Goal: Complete application form

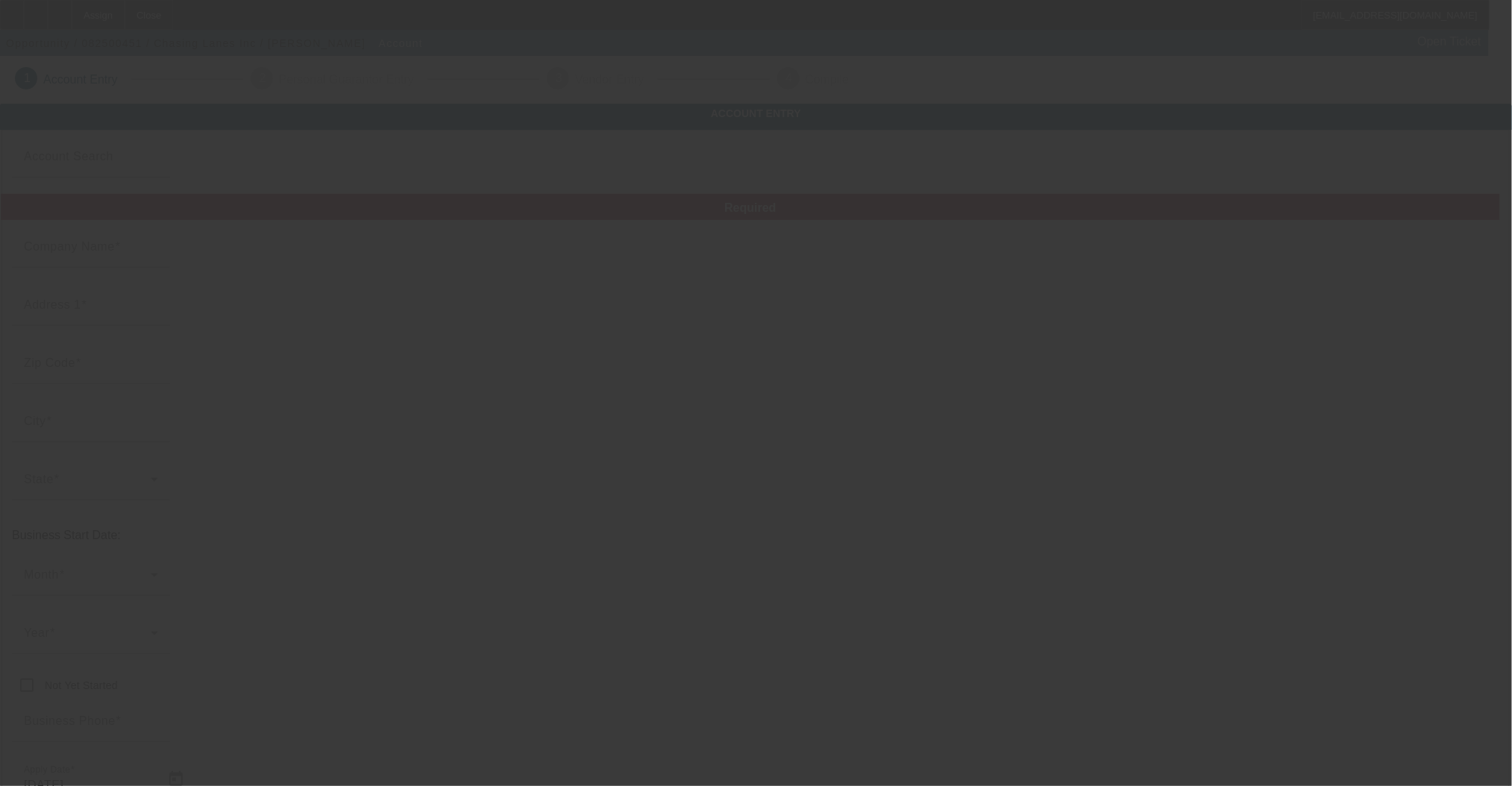
type input "Chasing Lanes Inc"
type input "1"
type input "0"
type input "1"
type input "[PHONE_NUMBER]"
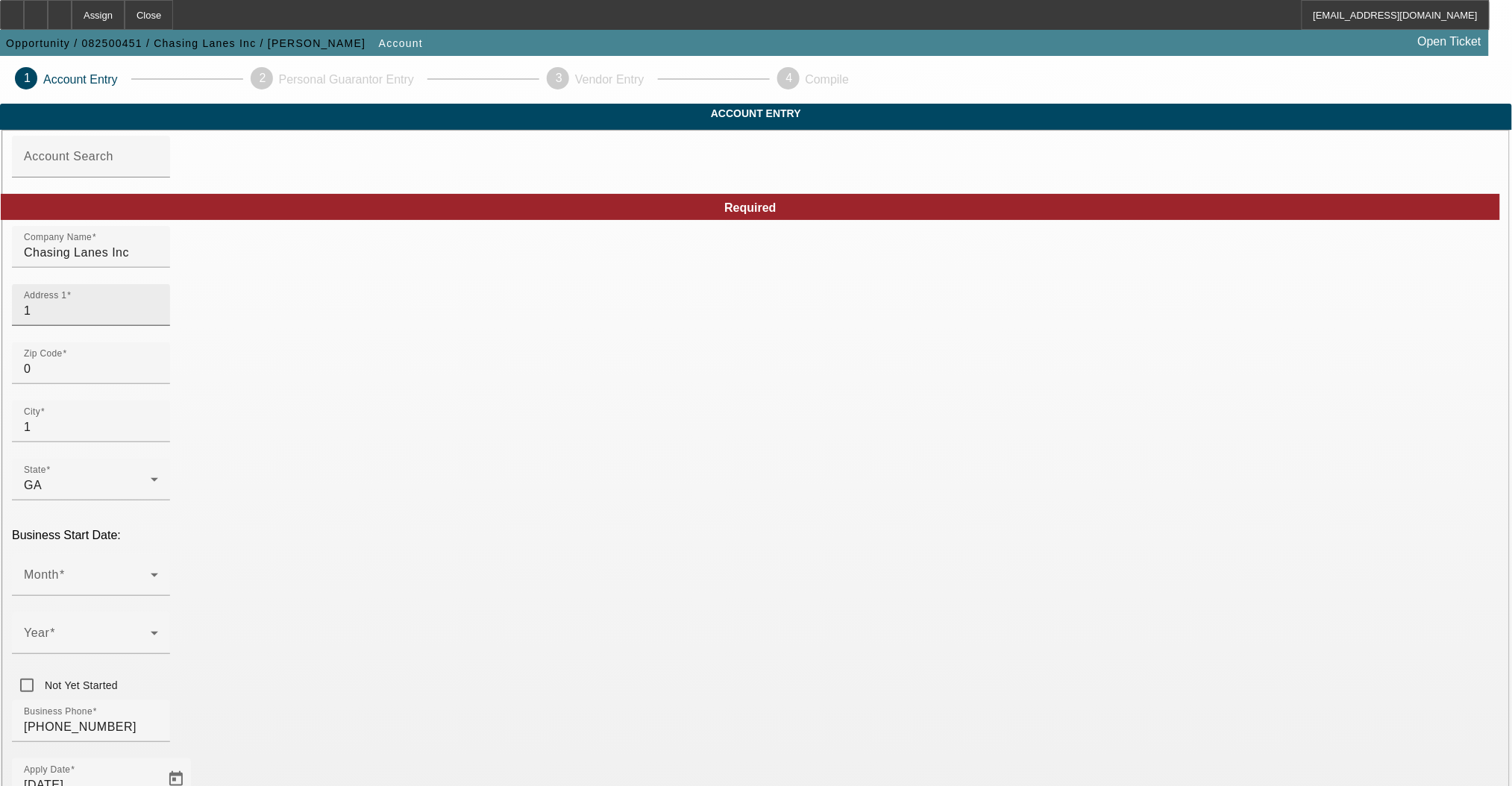
click at [158, 320] on input "1" at bounding box center [91, 311] width 135 height 18
type input "[STREET_ADDRESS]"
click at [158, 378] on input "0" at bounding box center [91, 369] width 135 height 18
drag, startPoint x: 439, startPoint y: 404, endPoint x: 256, endPoint y: 391, distance: 183.5
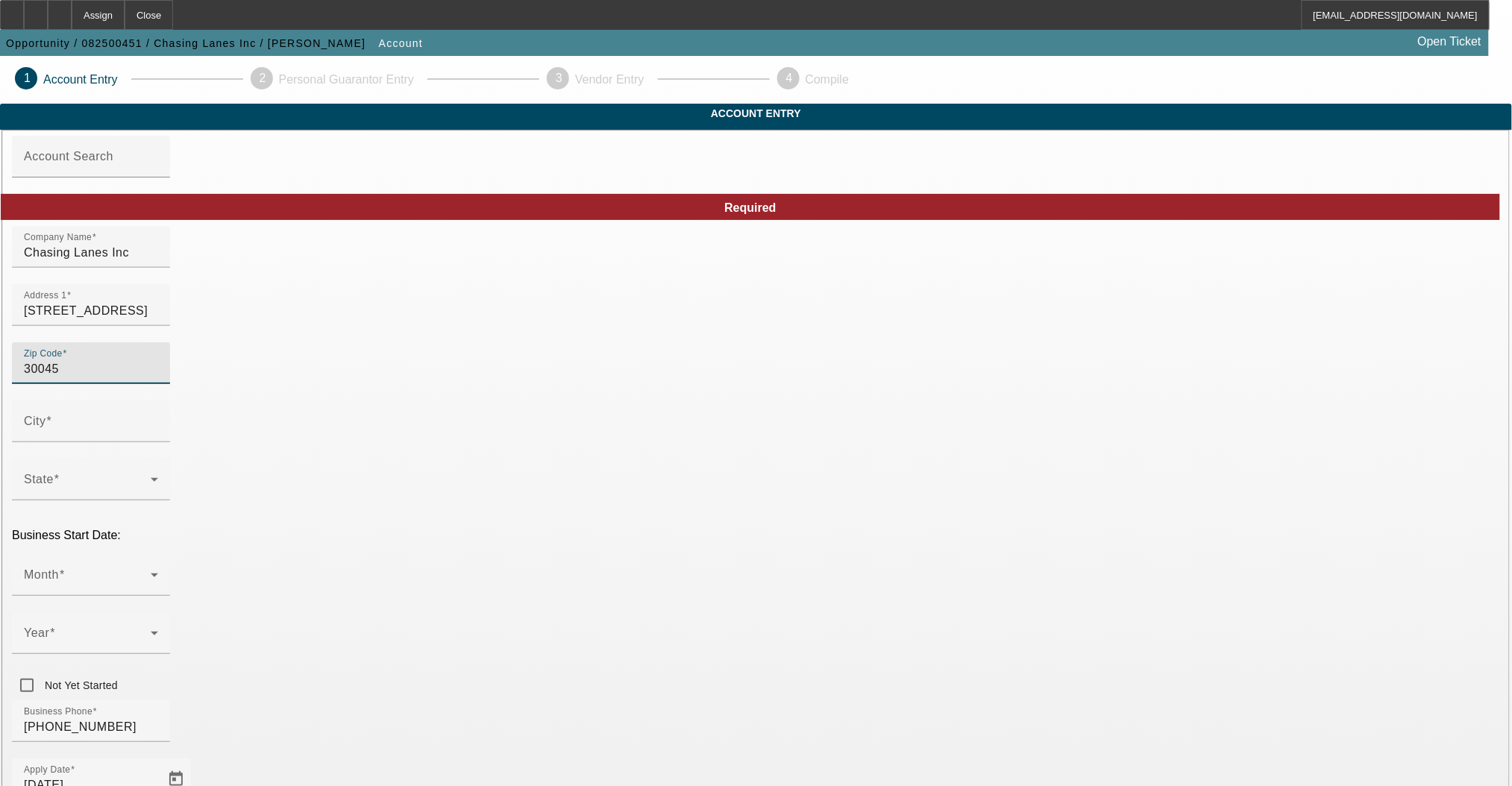
type input "30045"
type input "[GEOGRAPHIC_DATA]"
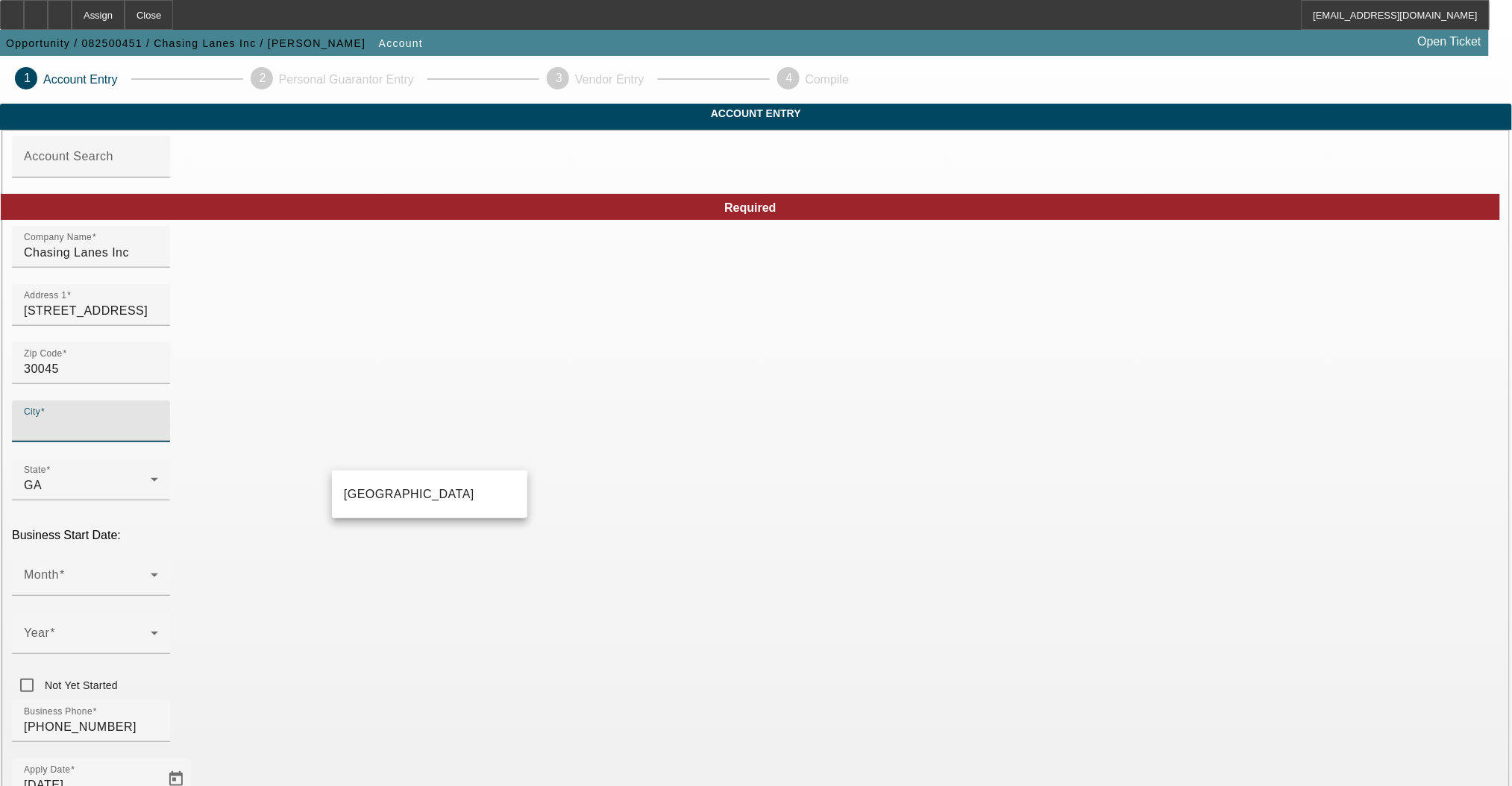
type input "Gwinnett"
click at [444, 496] on mat-option "[GEOGRAPHIC_DATA]" at bounding box center [429, 495] width 196 height 35
type input "[GEOGRAPHIC_DATA]"
click at [150, 572] on span at bounding box center [87, 581] width 127 height 18
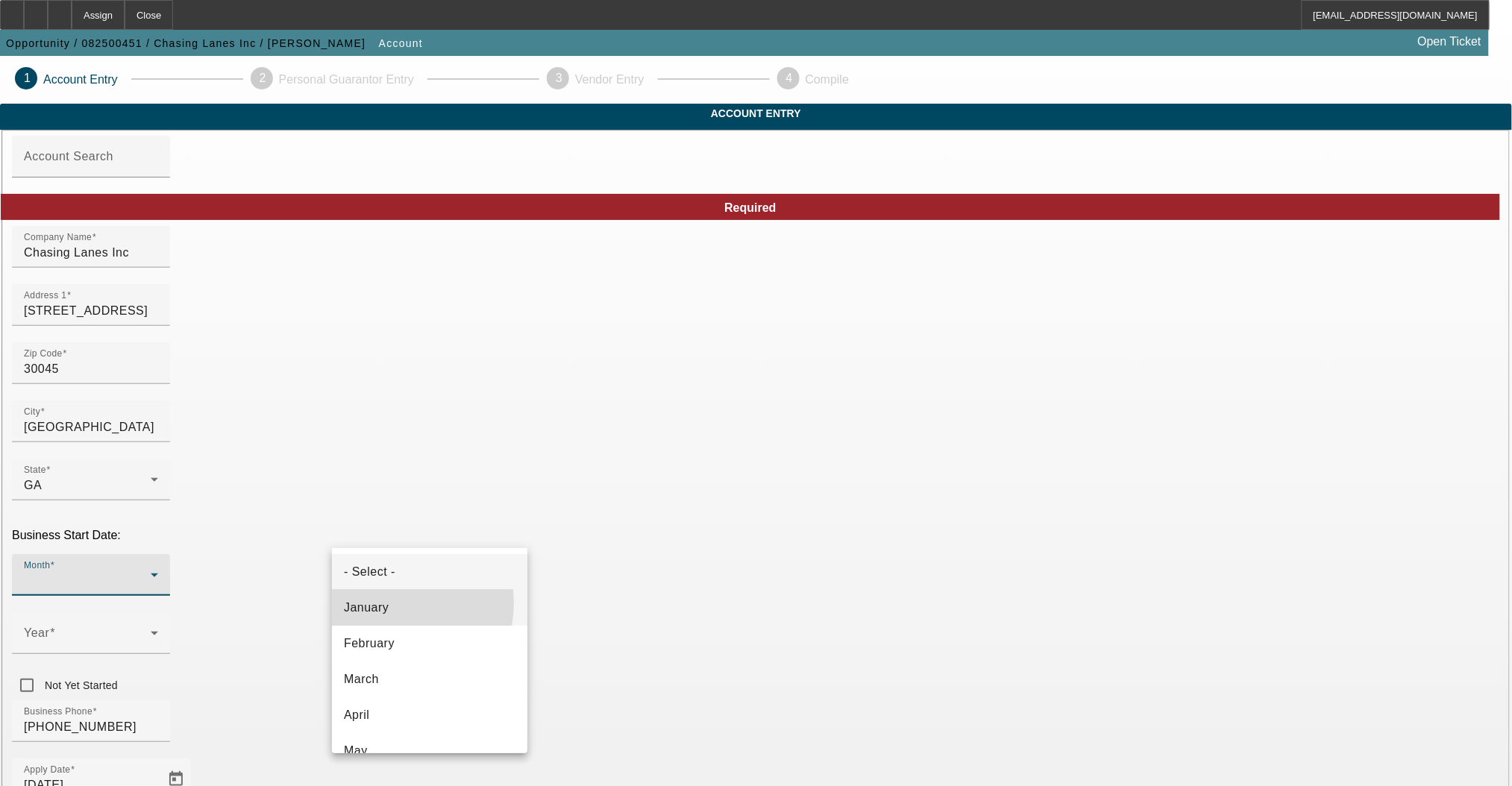
click at [391, 604] on mat-option "January" at bounding box center [429, 608] width 196 height 35
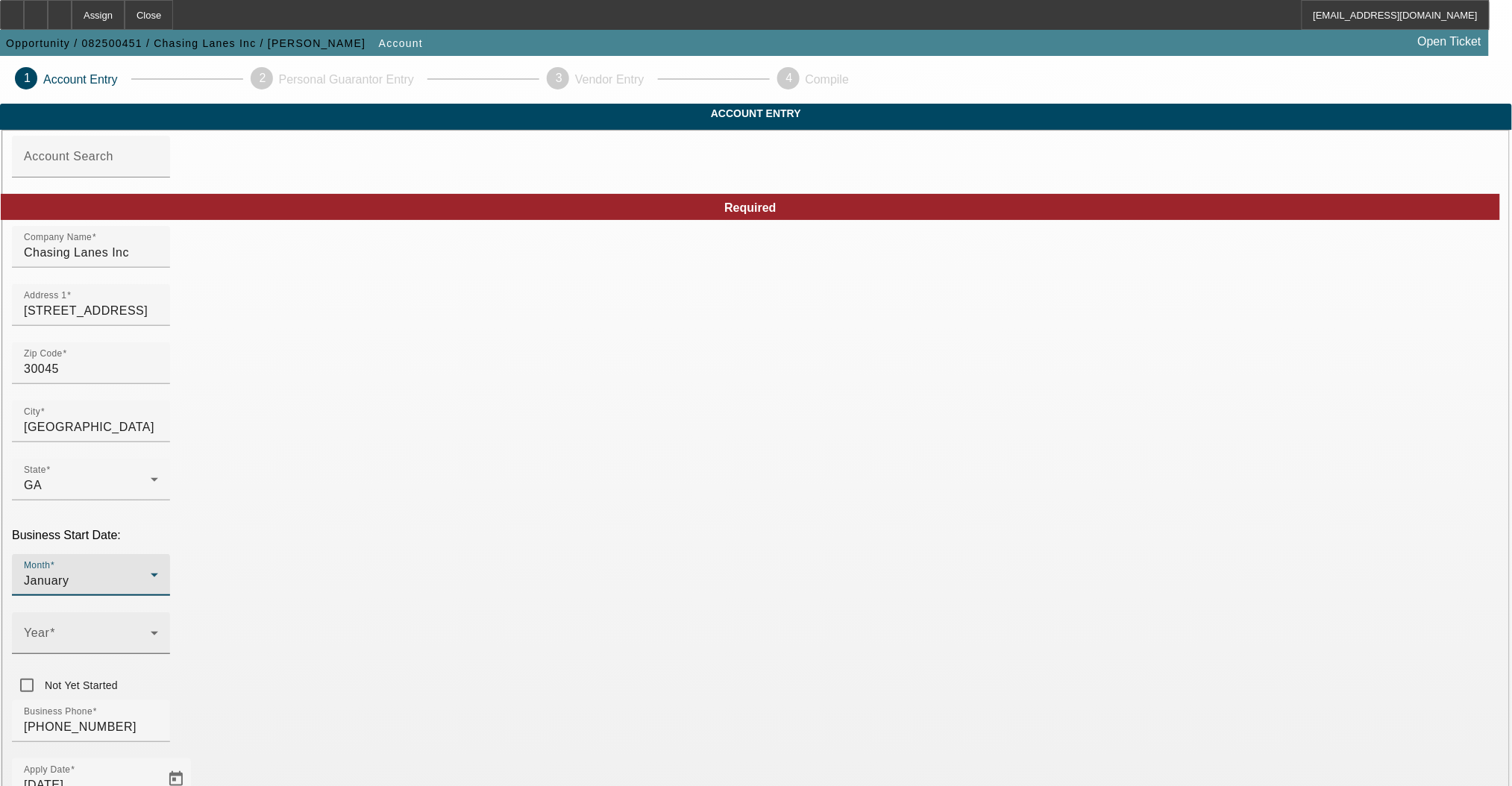
click at [150, 630] on span at bounding box center [87, 639] width 127 height 18
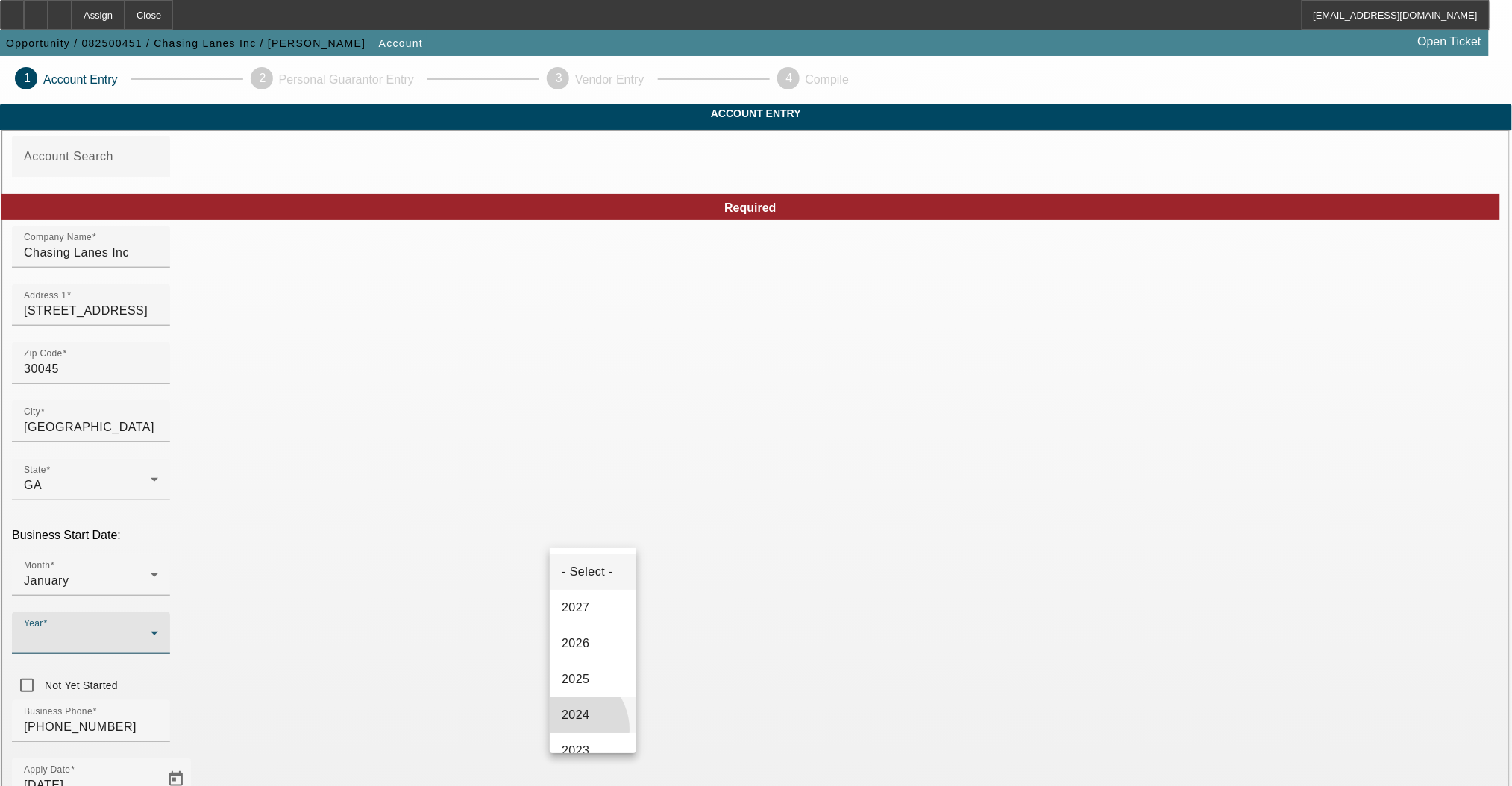
click at [567, 733] on mat-option "2024" at bounding box center [593, 715] width 87 height 35
click at [709, 700] on div "Business Phone [PHONE_NUMBER]" at bounding box center [755, 729] width 1488 height 58
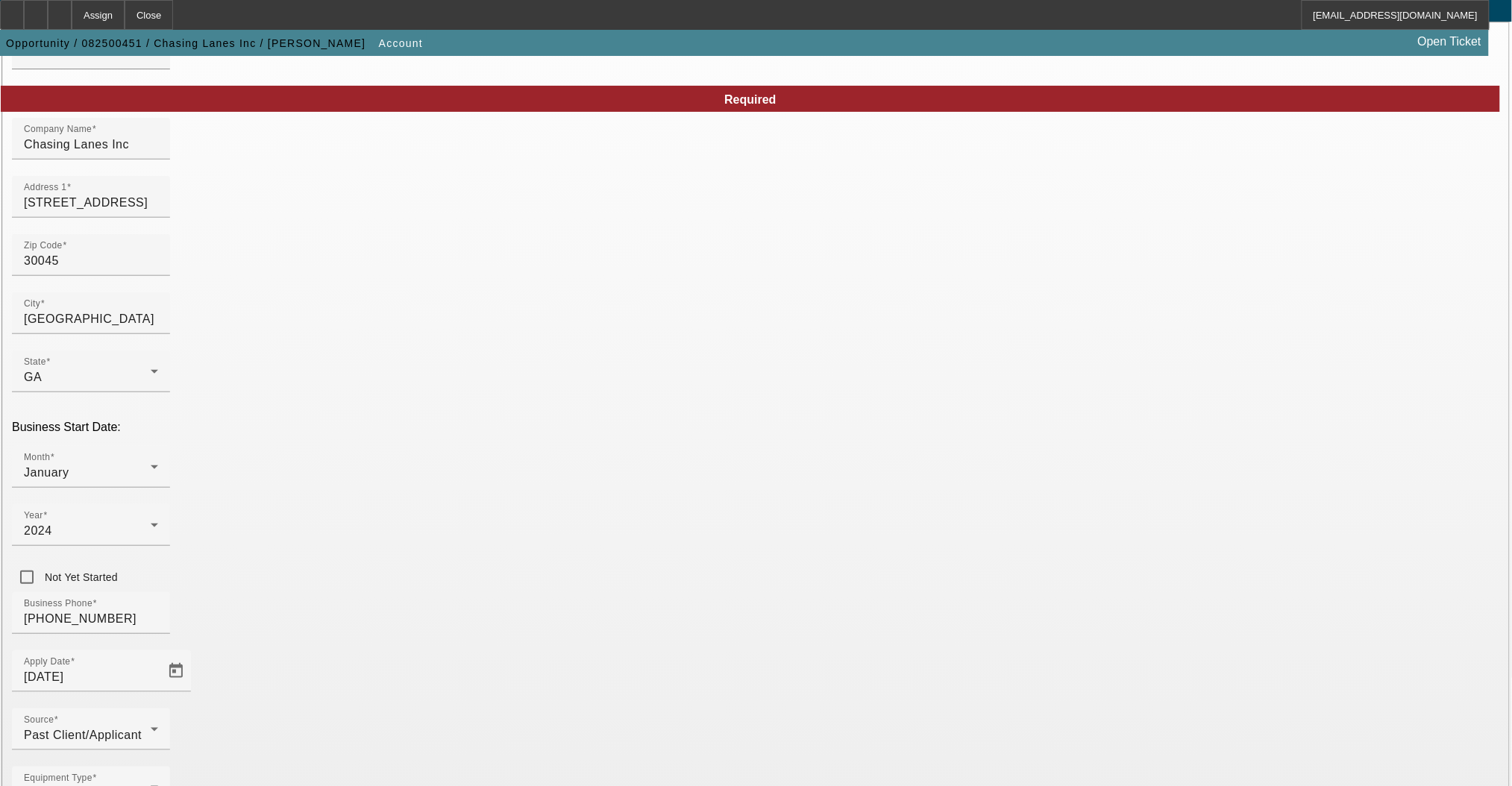
scroll to position [156, 0]
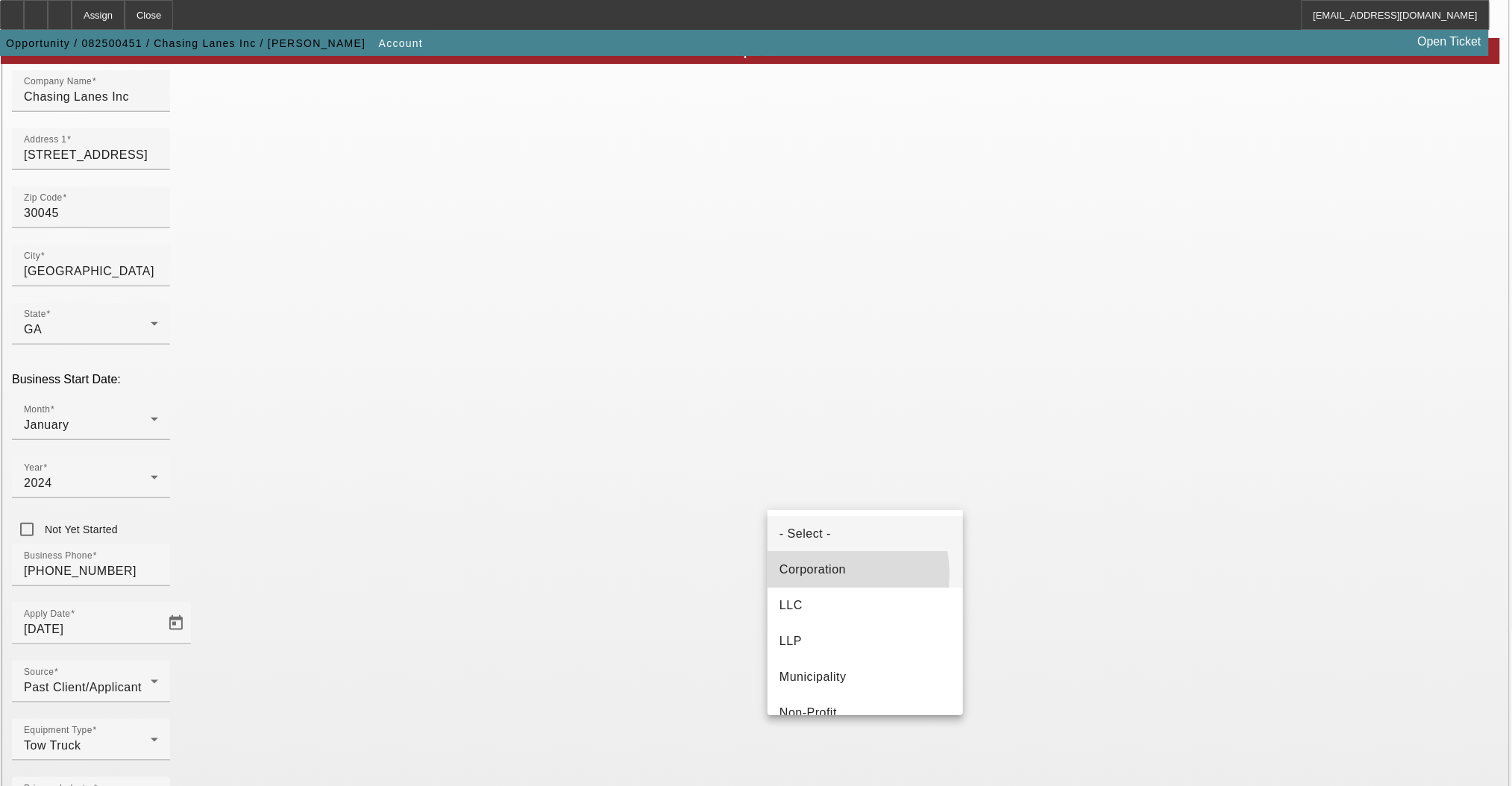
click at [812, 574] on span "Corporation" at bounding box center [813, 570] width 66 height 18
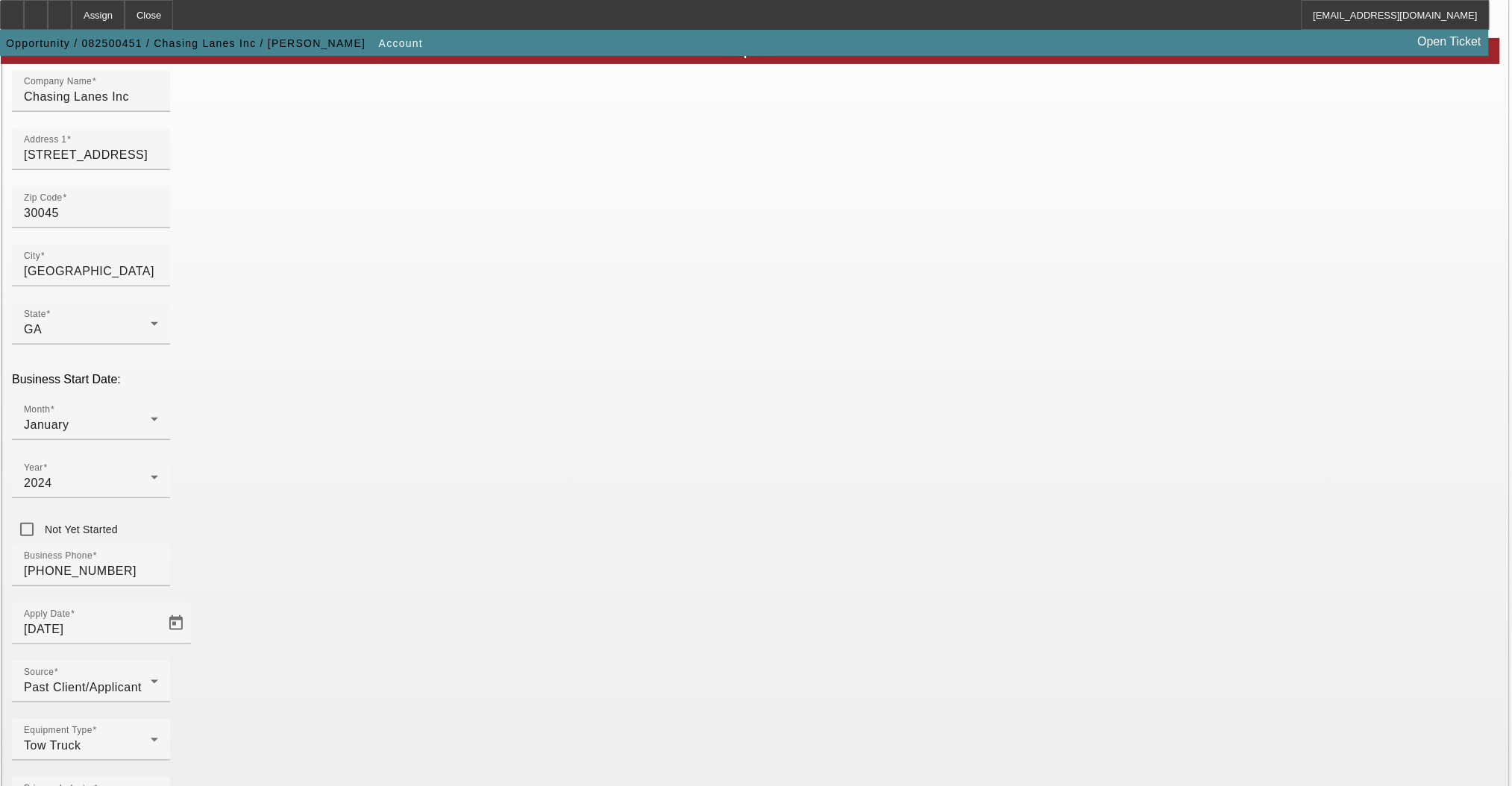
click at [665, 719] on div "Equipment Type Tow Truck" at bounding box center [755, 748] width 1488 height 58
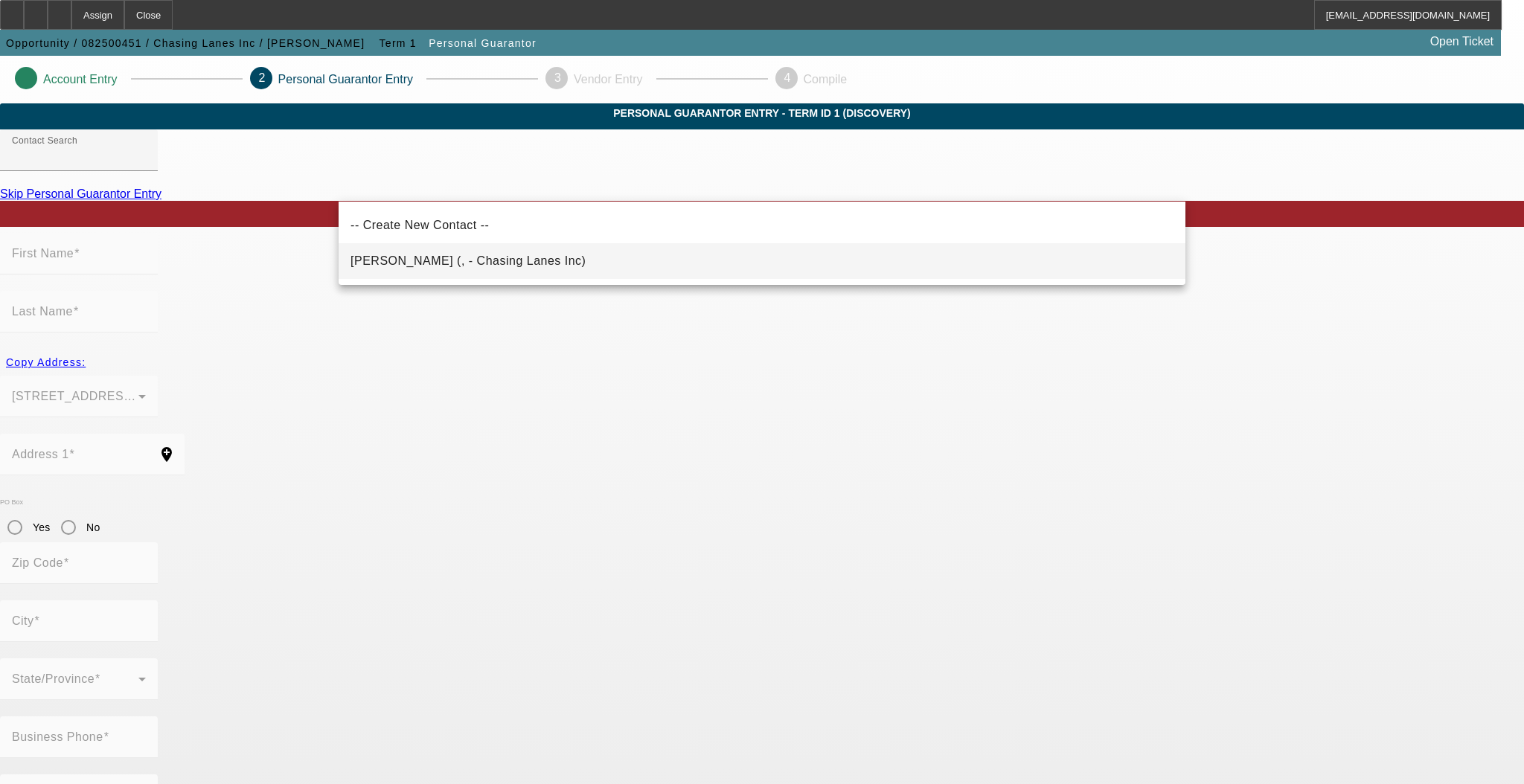
click at [519, 261] on span "[PERSON_NAME] (, - Chasing Lanes Inc)" at bounding box center [468, 260] width 235 height 12
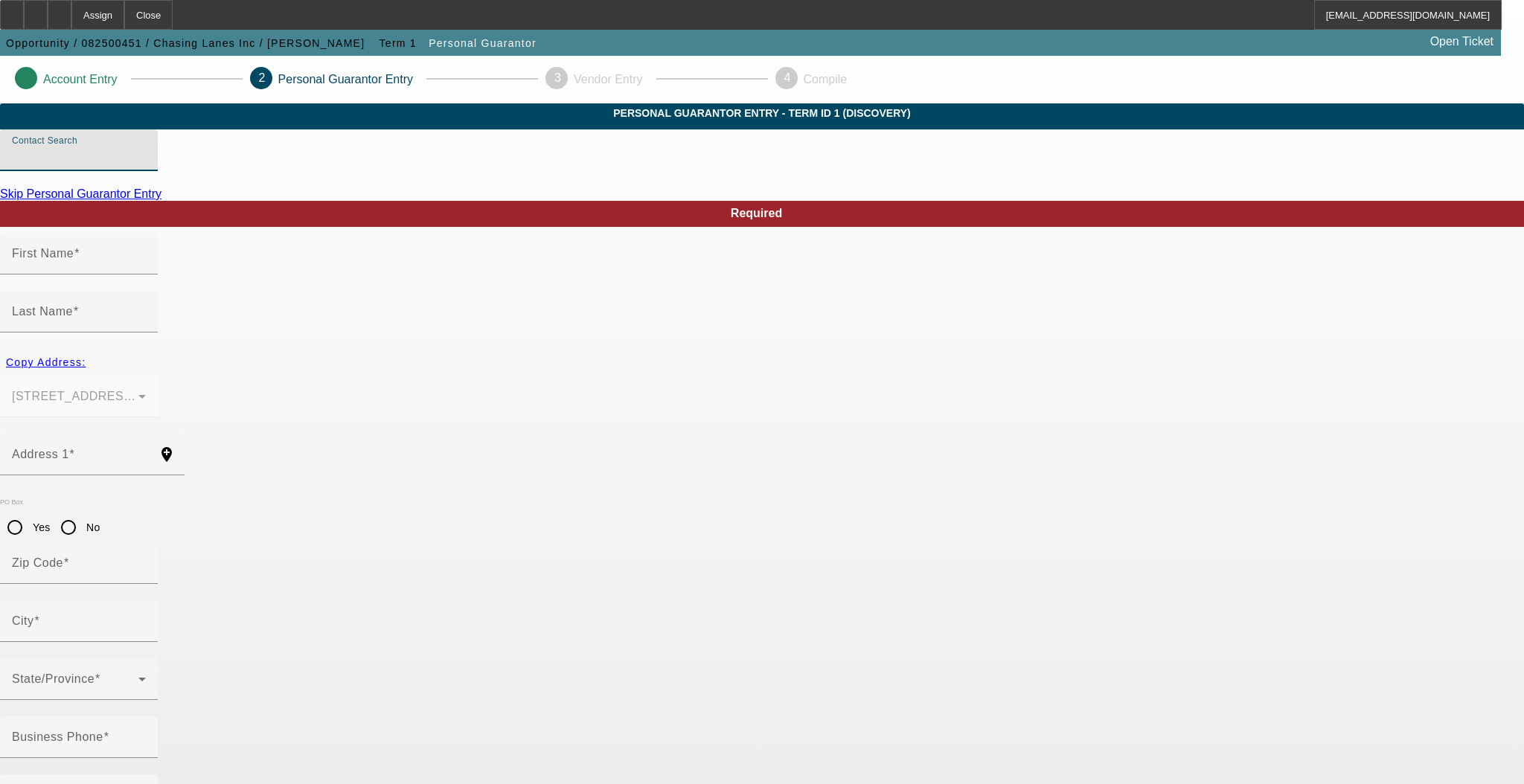
type input "[PERSON_NAME] (, - Chasing Lanes Inc)"
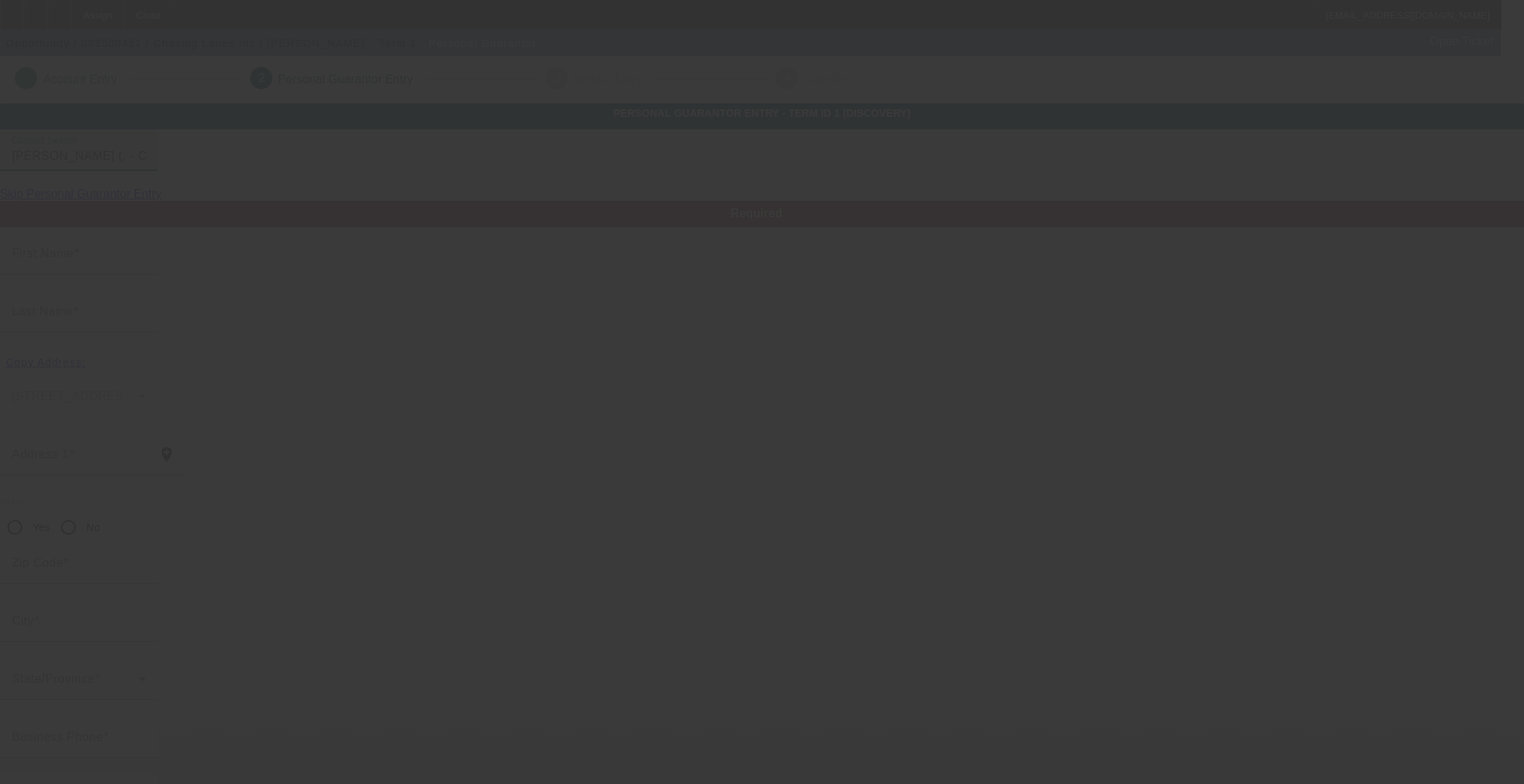
type input "[PERSON_NAME]"
radio input "true"
type input "[PHONE_NUMBER]"
type input "[EMAIL_ADDRESS][DOMAIN_NAME]"
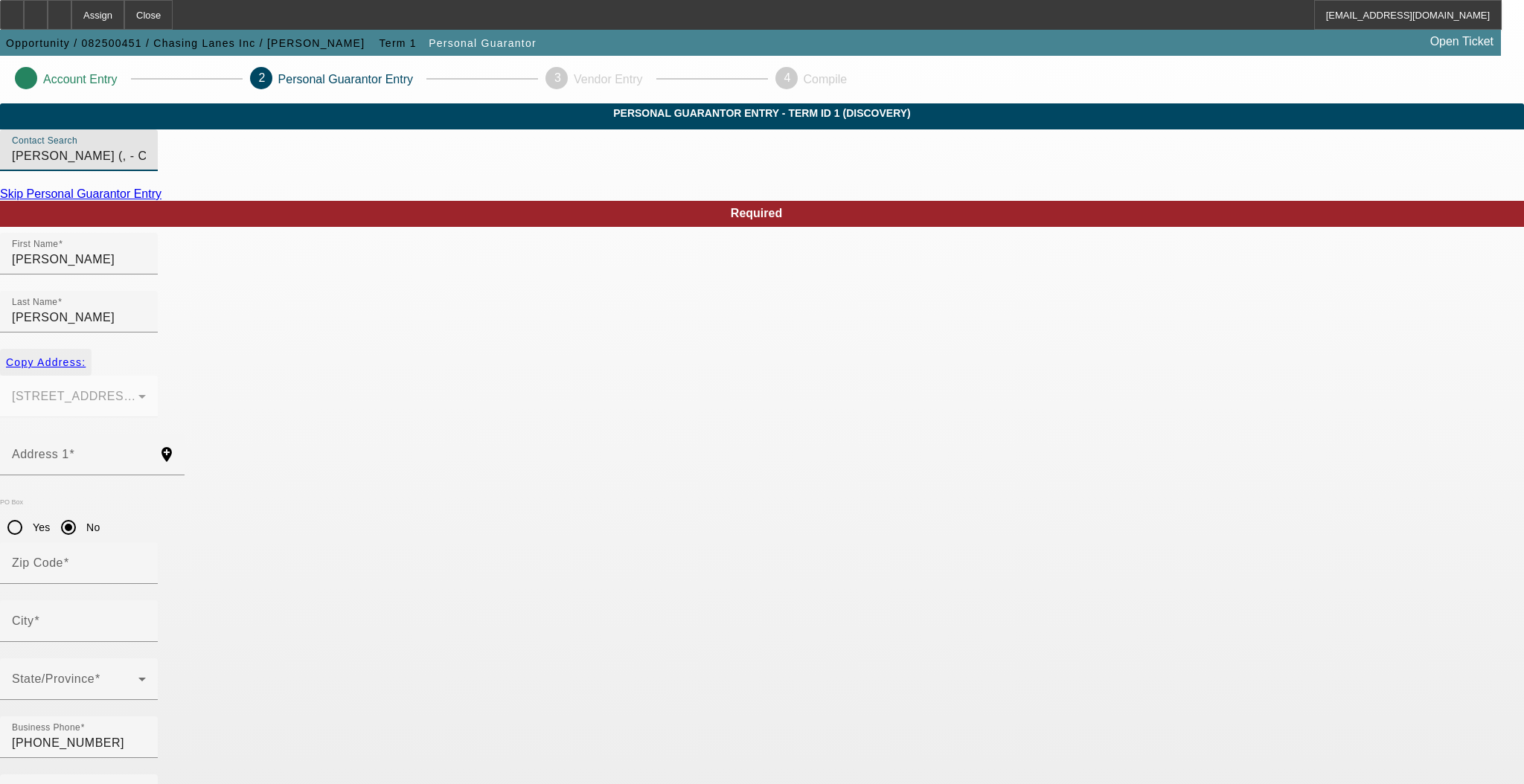
click at [92, 344] on span "button" at bounding box center [46, 362] width 92 height 35
type input "[STREET_ADDRESS]"
radio input "false"
type input "30045"
type input "[GEOGRAPHIC_DATA]"
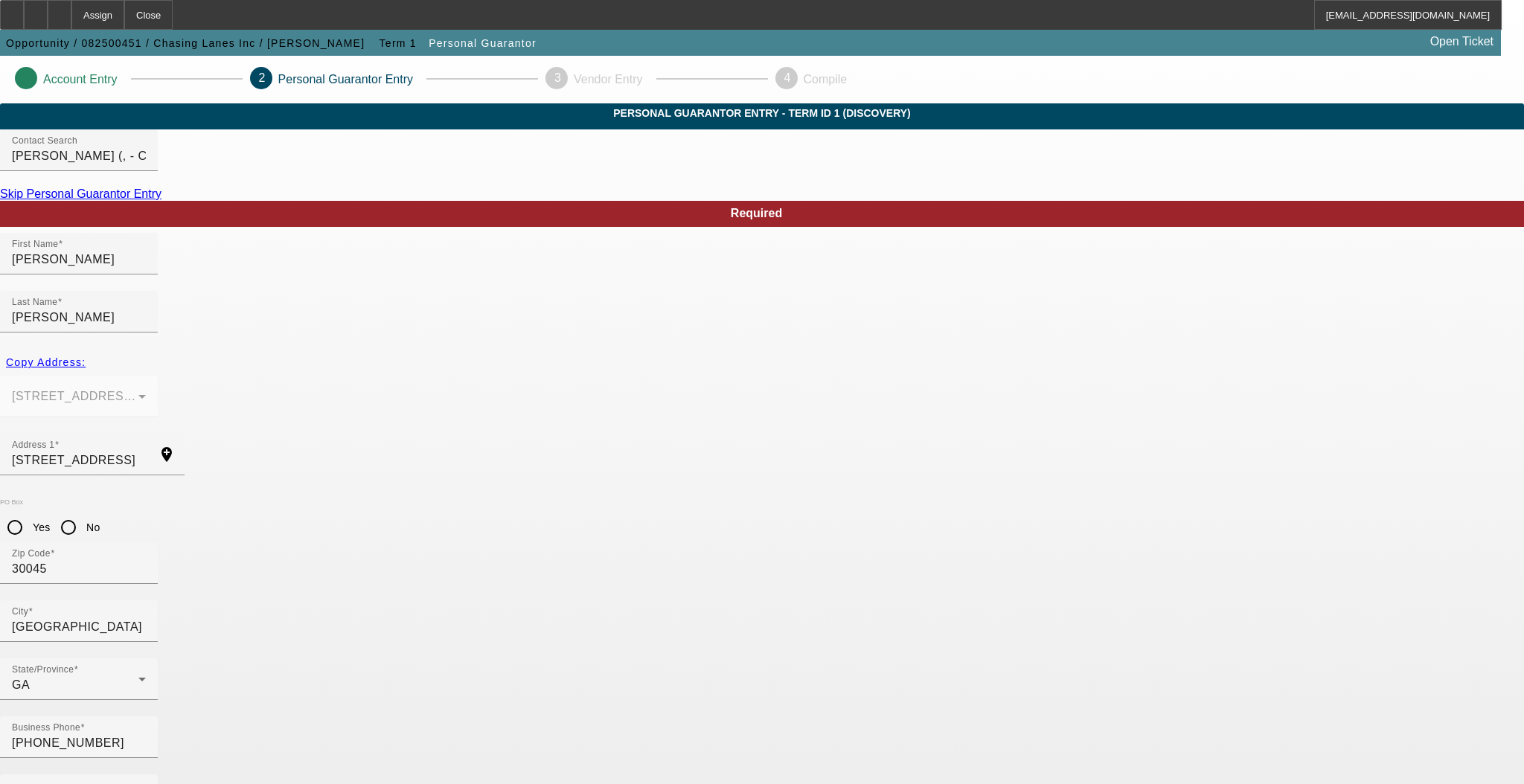
type input "187-68-9954"
click at [121, 783] on mat-label "% Business Owned" at bounding box center [66, 795] width 109 height 12
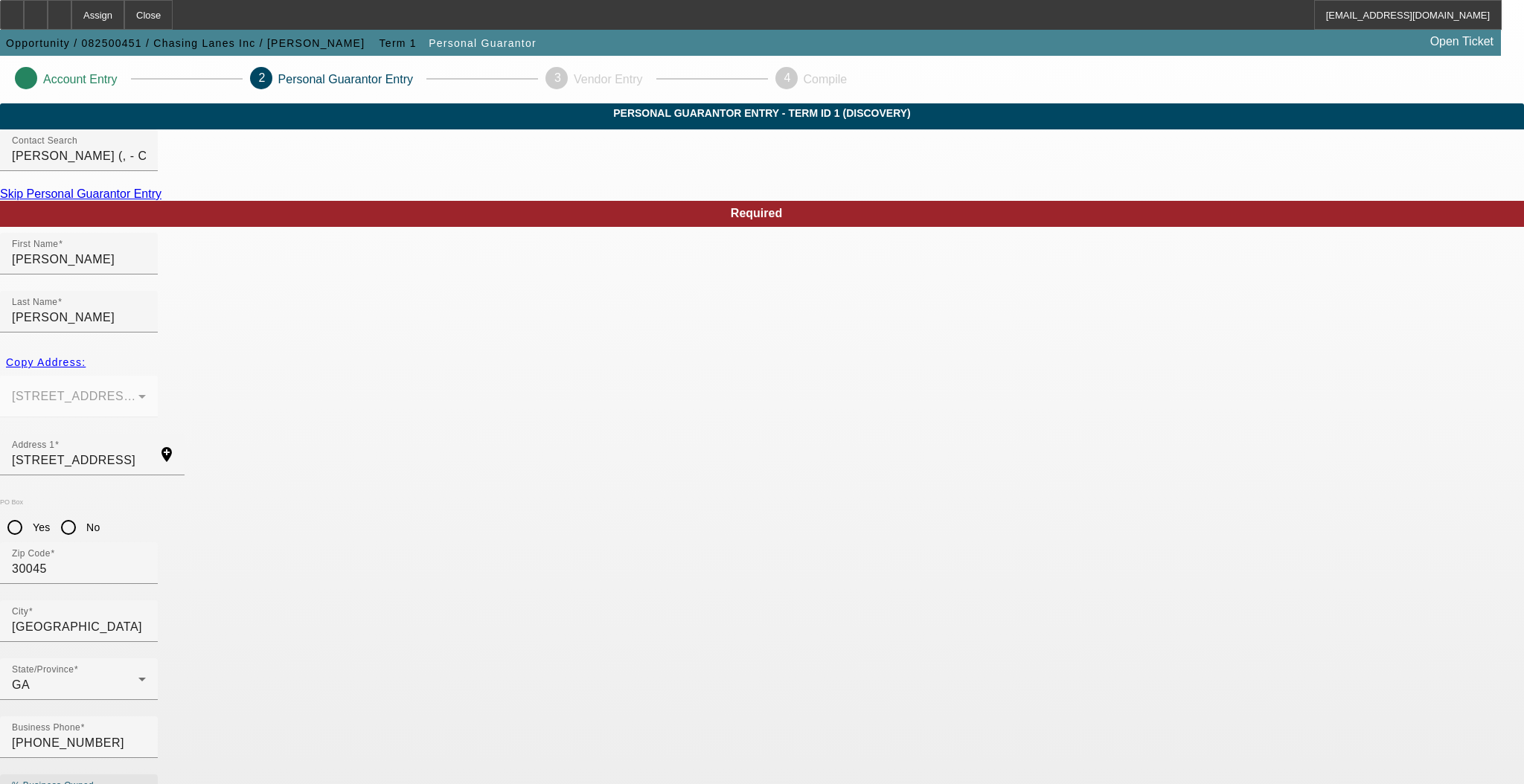
type input "100"
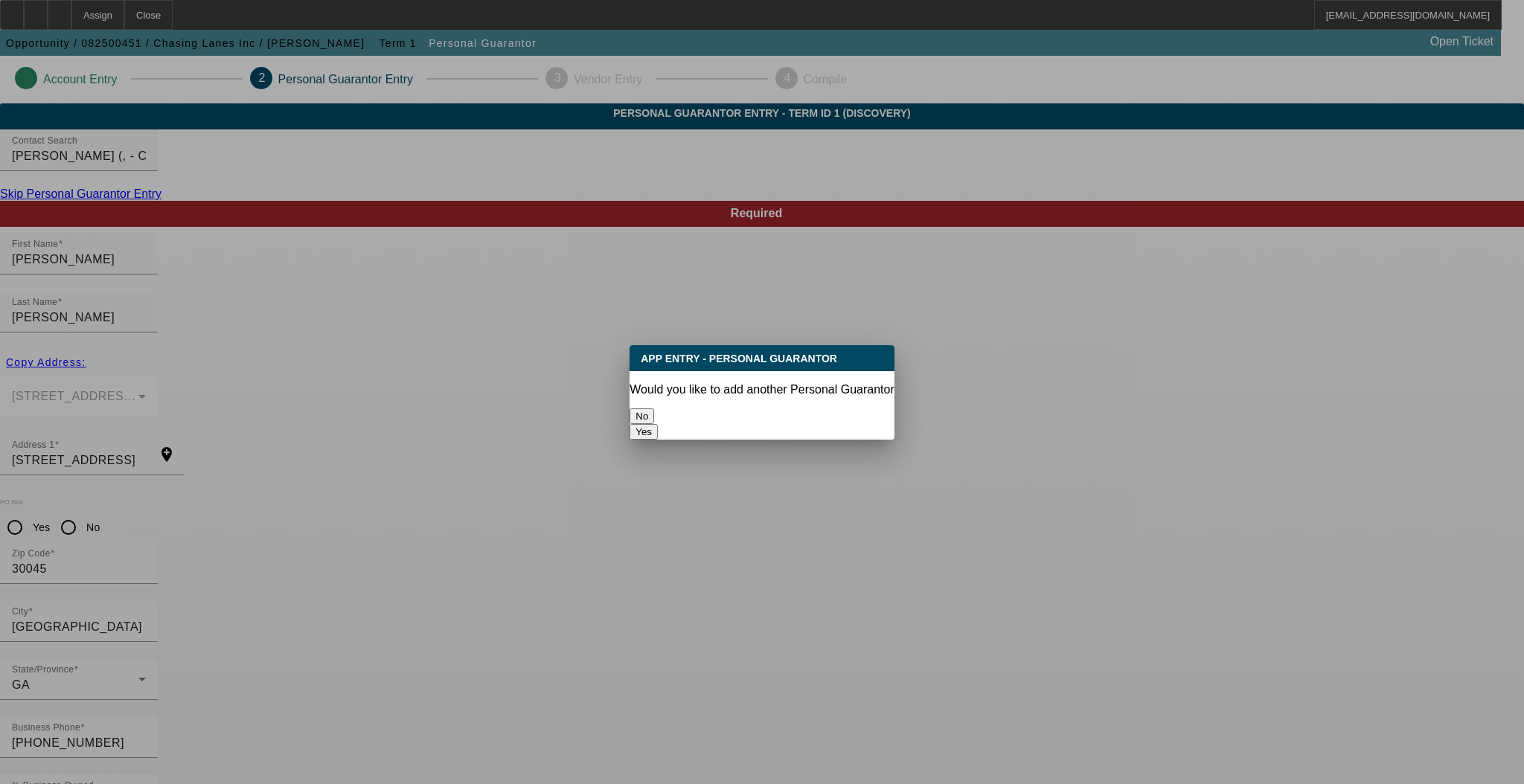
click at [654, 409] on button "No" at bounding box center [642, 417] width 25 height 16
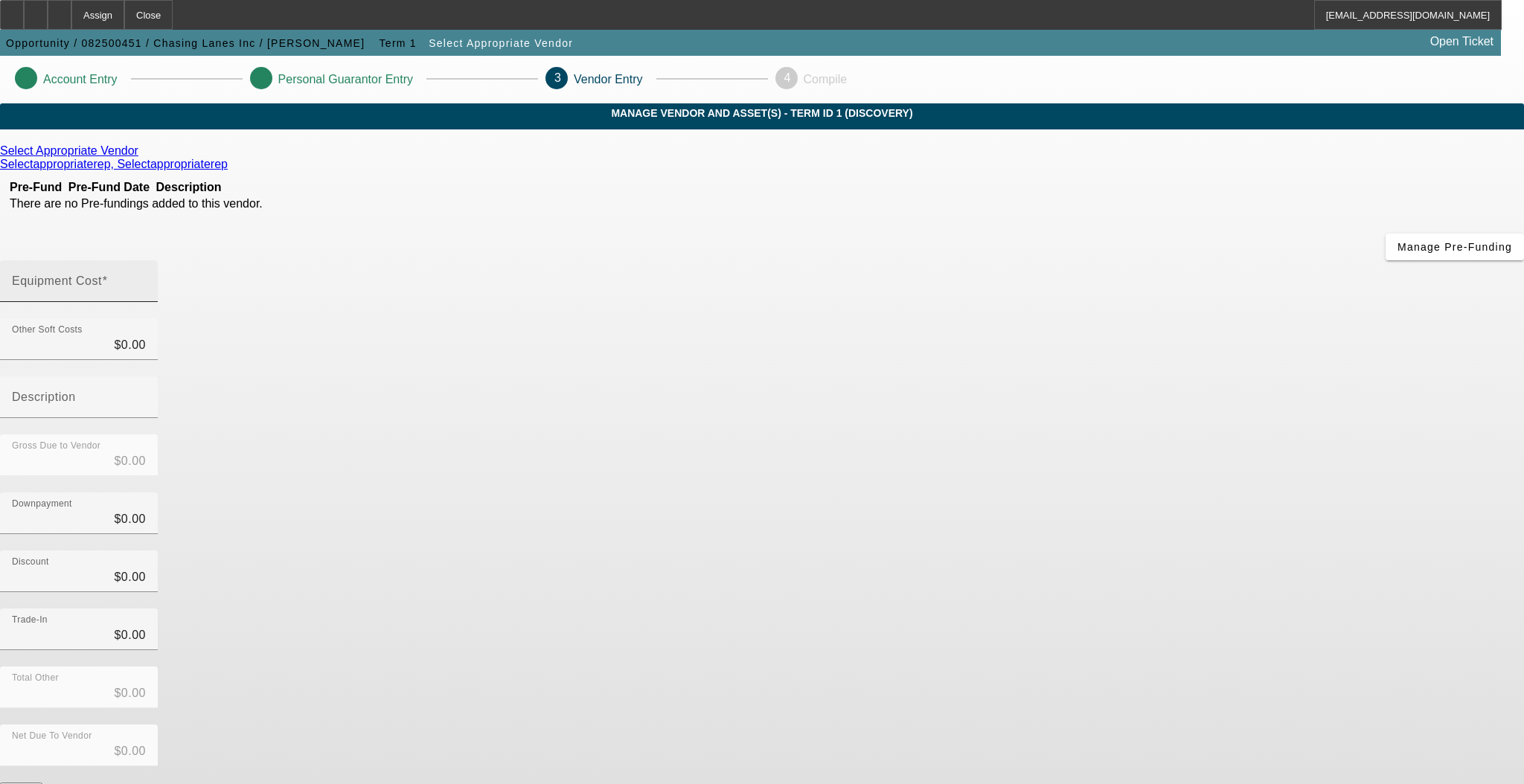
click at [102, 275] on mat-label "Equipment Cost" at bounding box center [57, 281] width 90 height 12
click at [146, 278] on input "Equipment Cost" at bounding box center [79, 287] width 134 height 18
type input "6"
type input "$6.00"
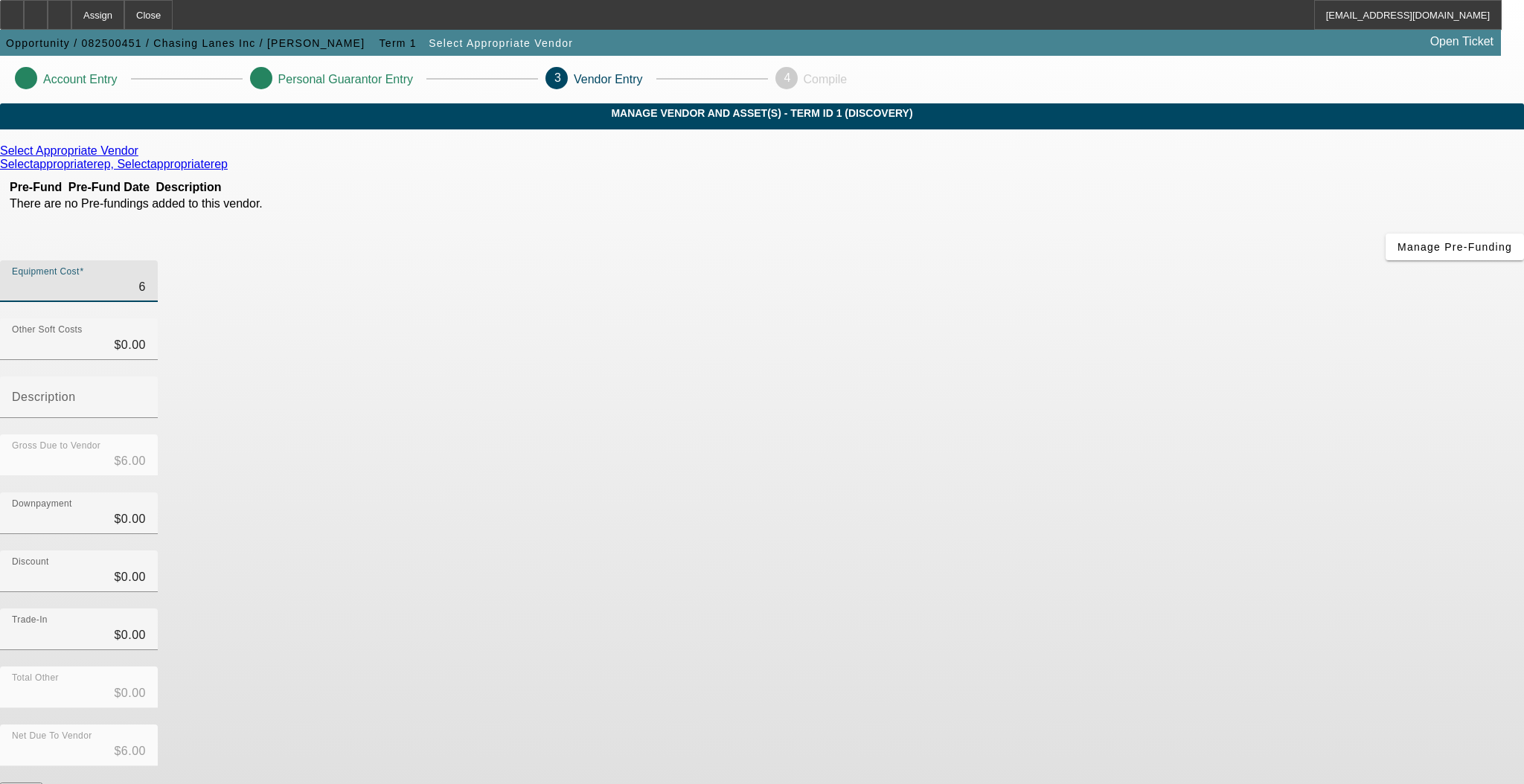
type input "62"
type input "$62.00"
type input "629"
type input "$629.00"
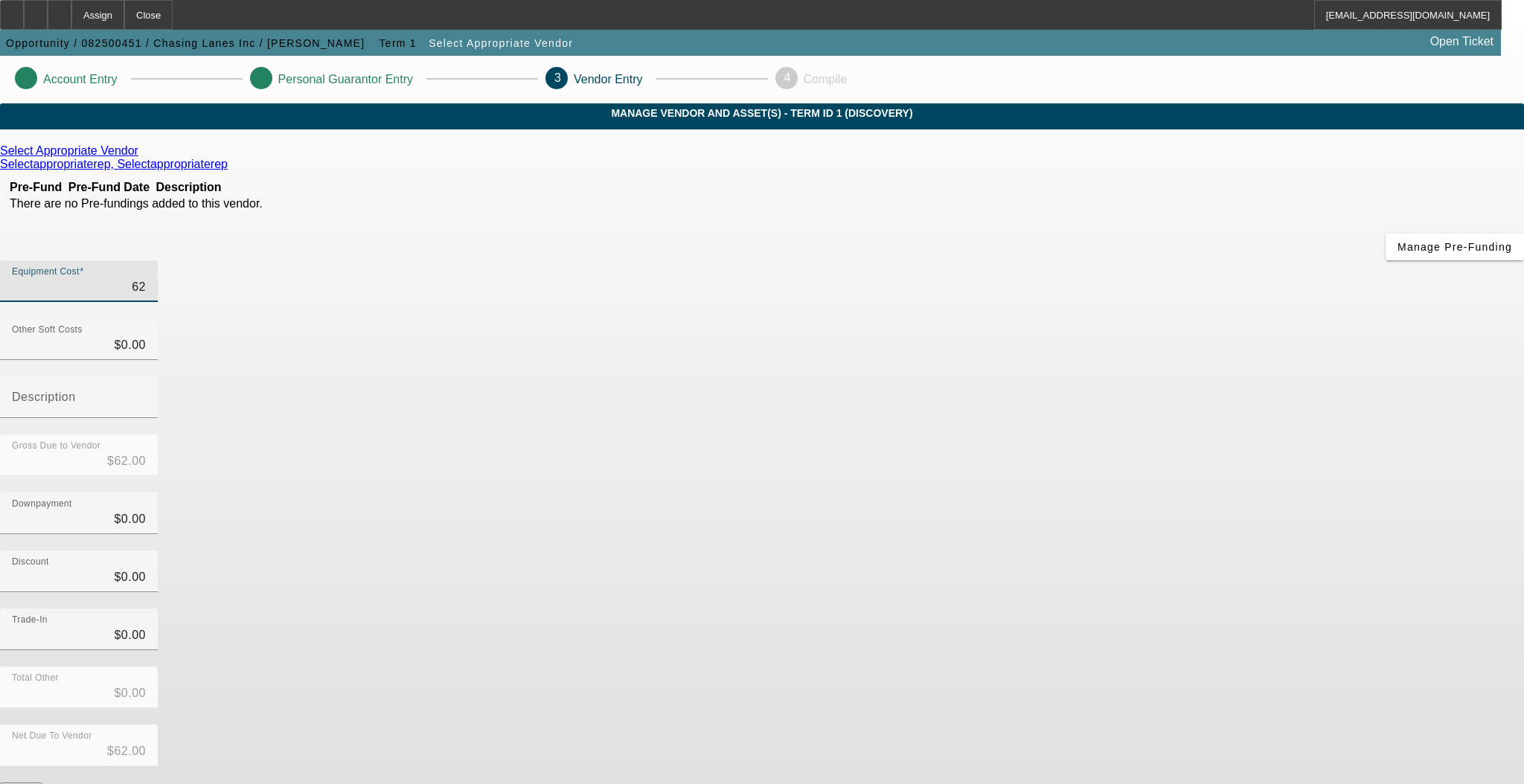
type input "$629.00"
type input "6299"
type input "$6,299.00"
type input "62995"
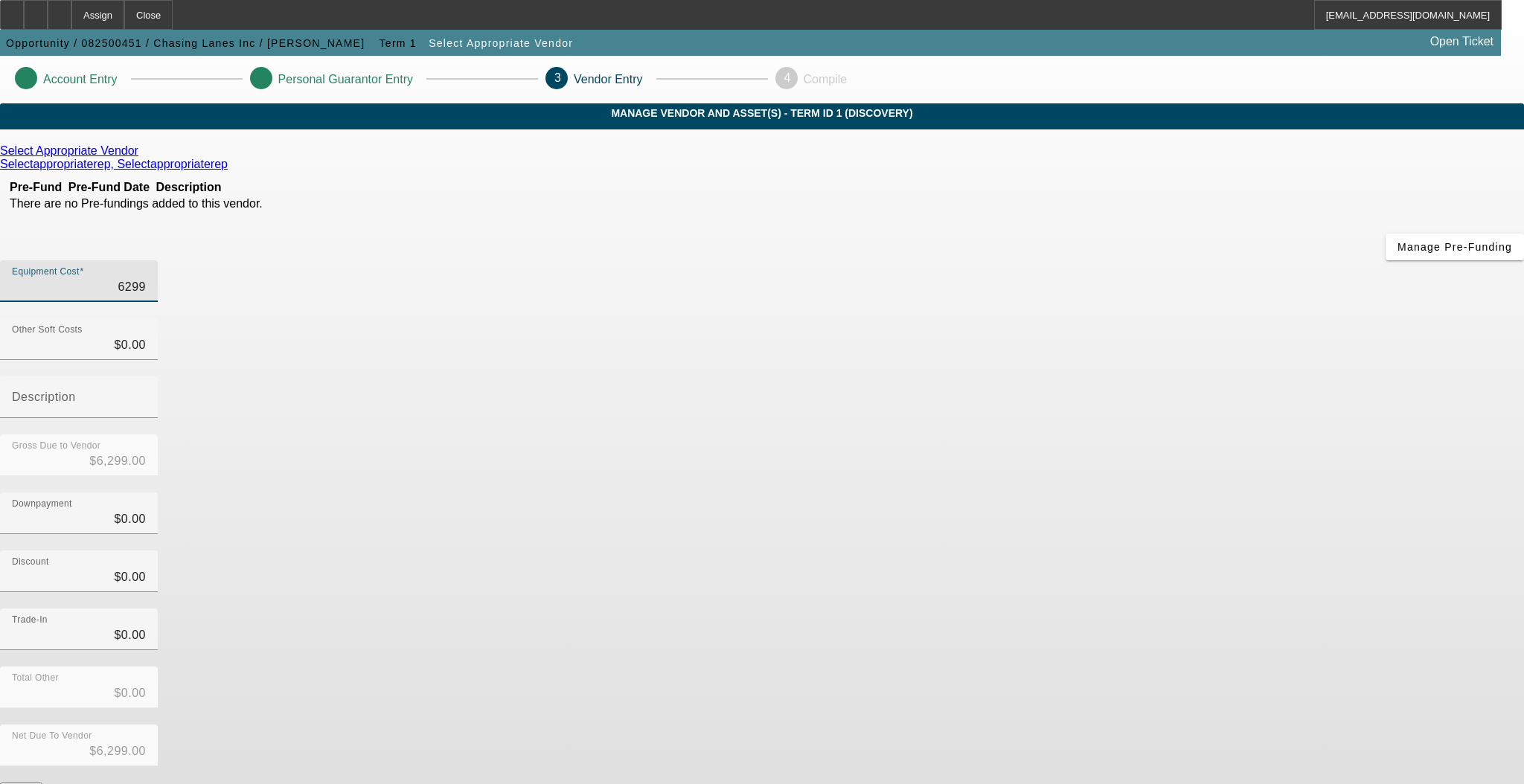
type input "$62,995.00"
click at [1015, 434] on div "Gross Due to Vendor $62,995.00" at bounding box center [762, 464] width 1524 height 58
click at [42, 783] on button "Submit" at bounding box center [21, 791] width 42 height 16
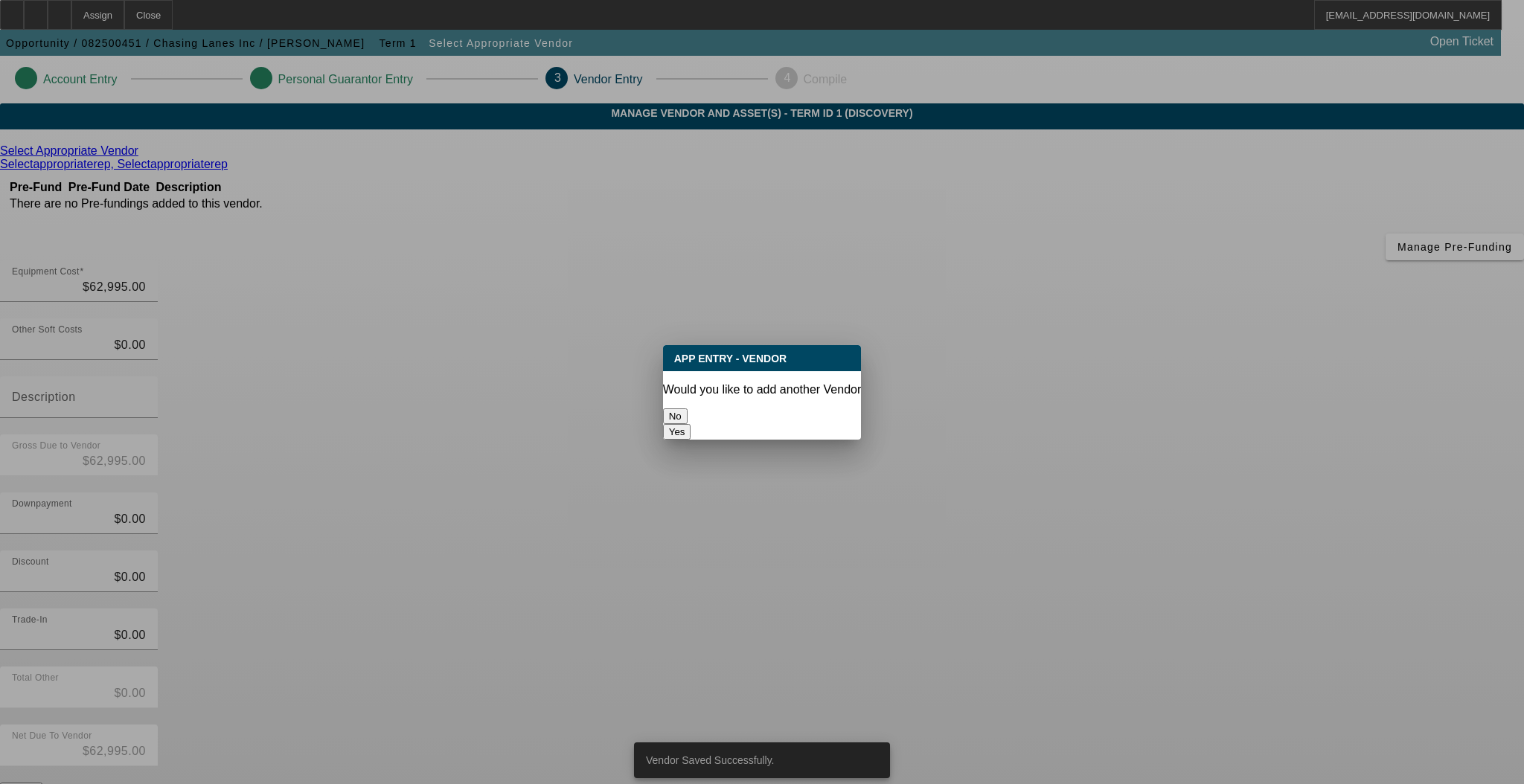
click at [688, 414] on button "No" at bounding box center [675, 417] width 25 height 16
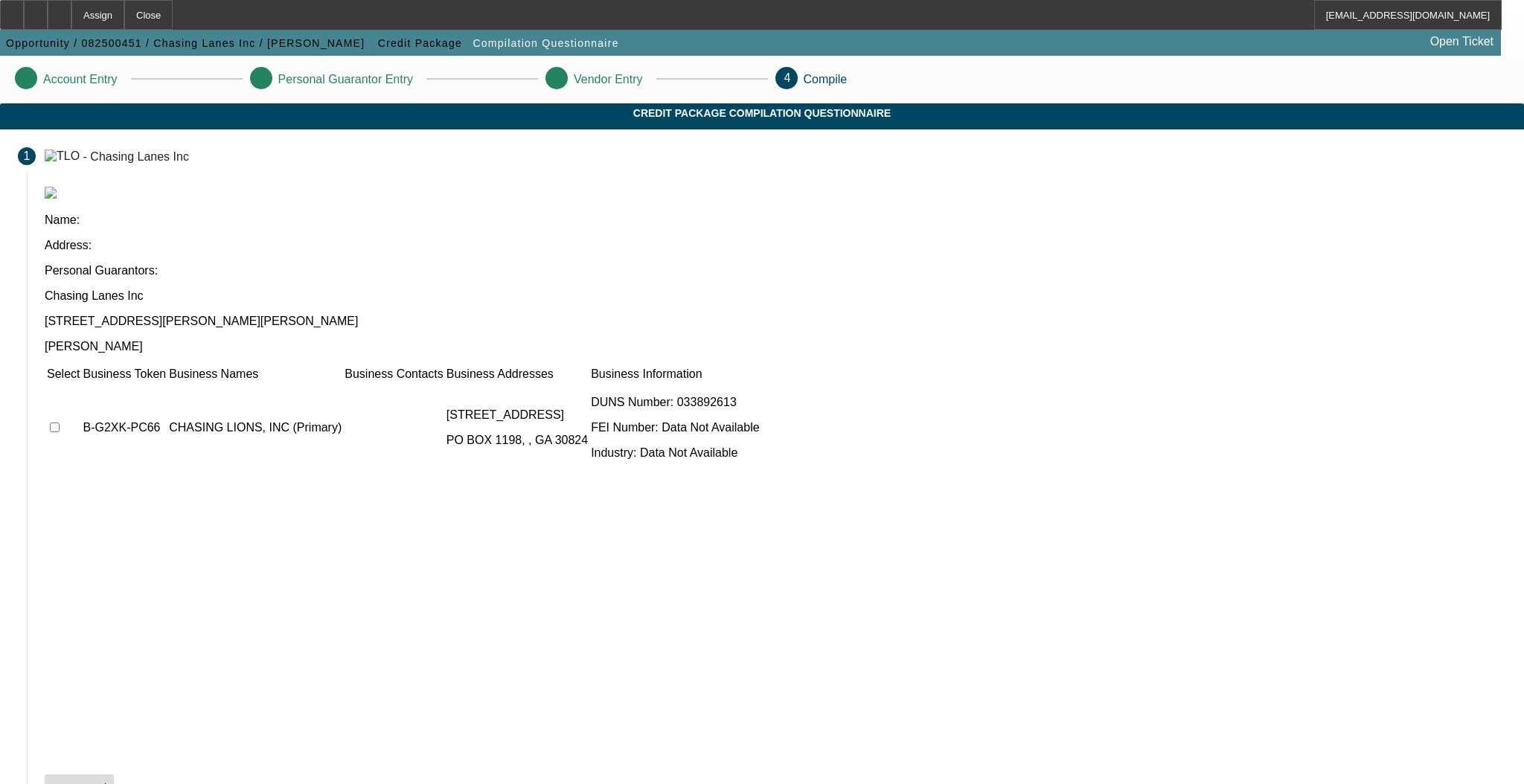
click at [50, 782] on icon at bounding box center [50, 788] width 0 height 11
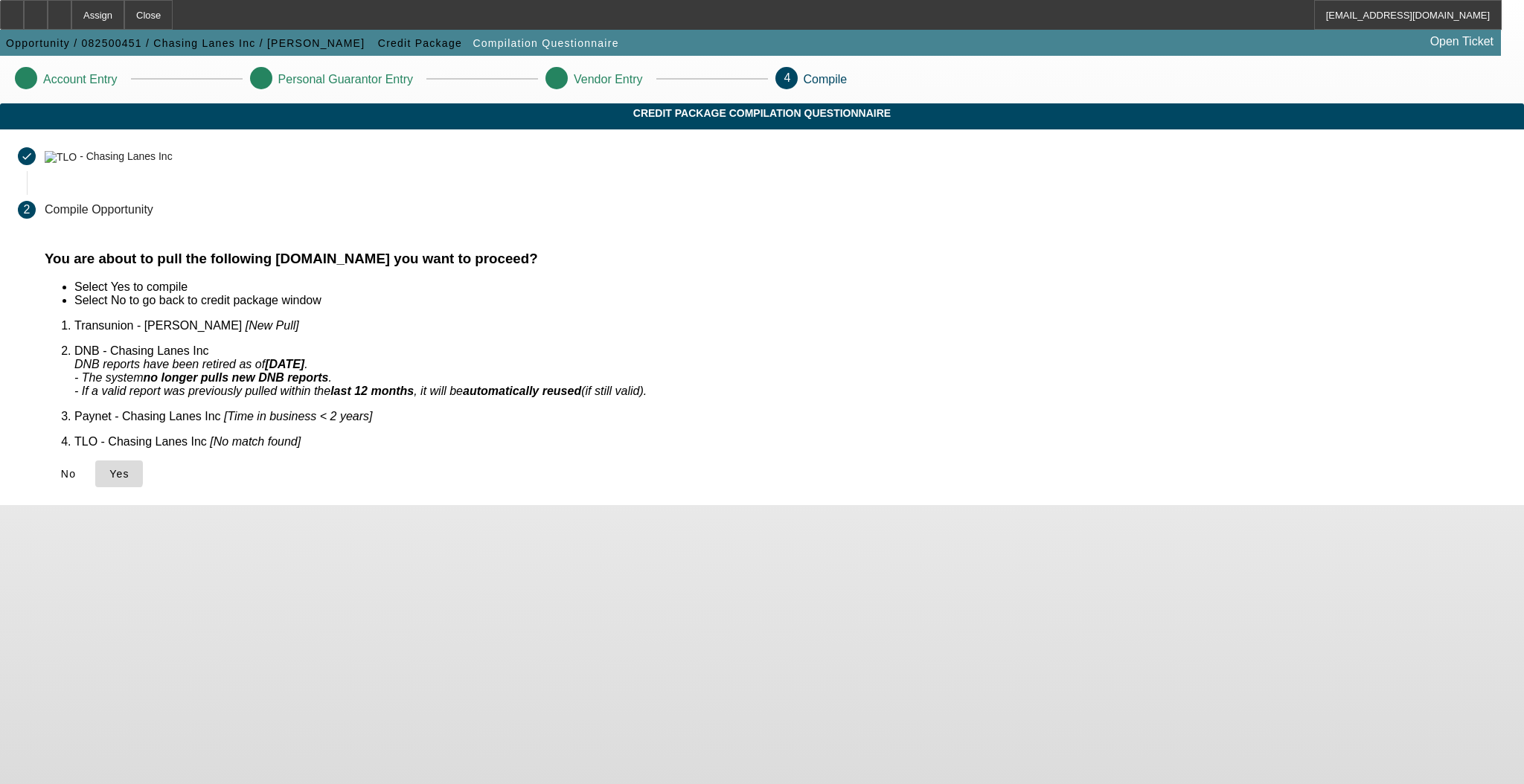
click at [109, 468] on icon at bounding box center [109, 473] width 0 height 11
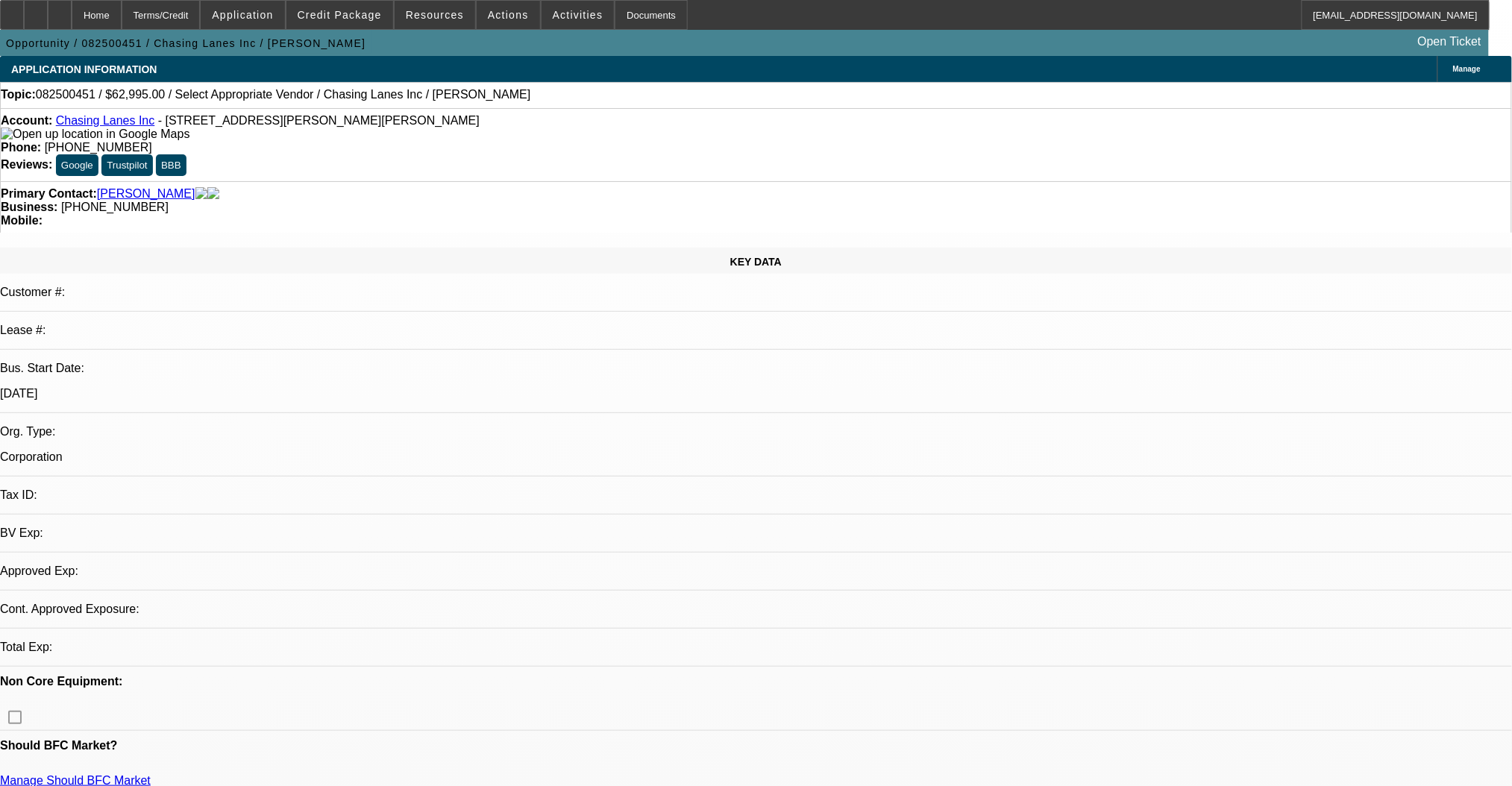
select select "0"
select select "2"
select select "0.1"
select select "4"
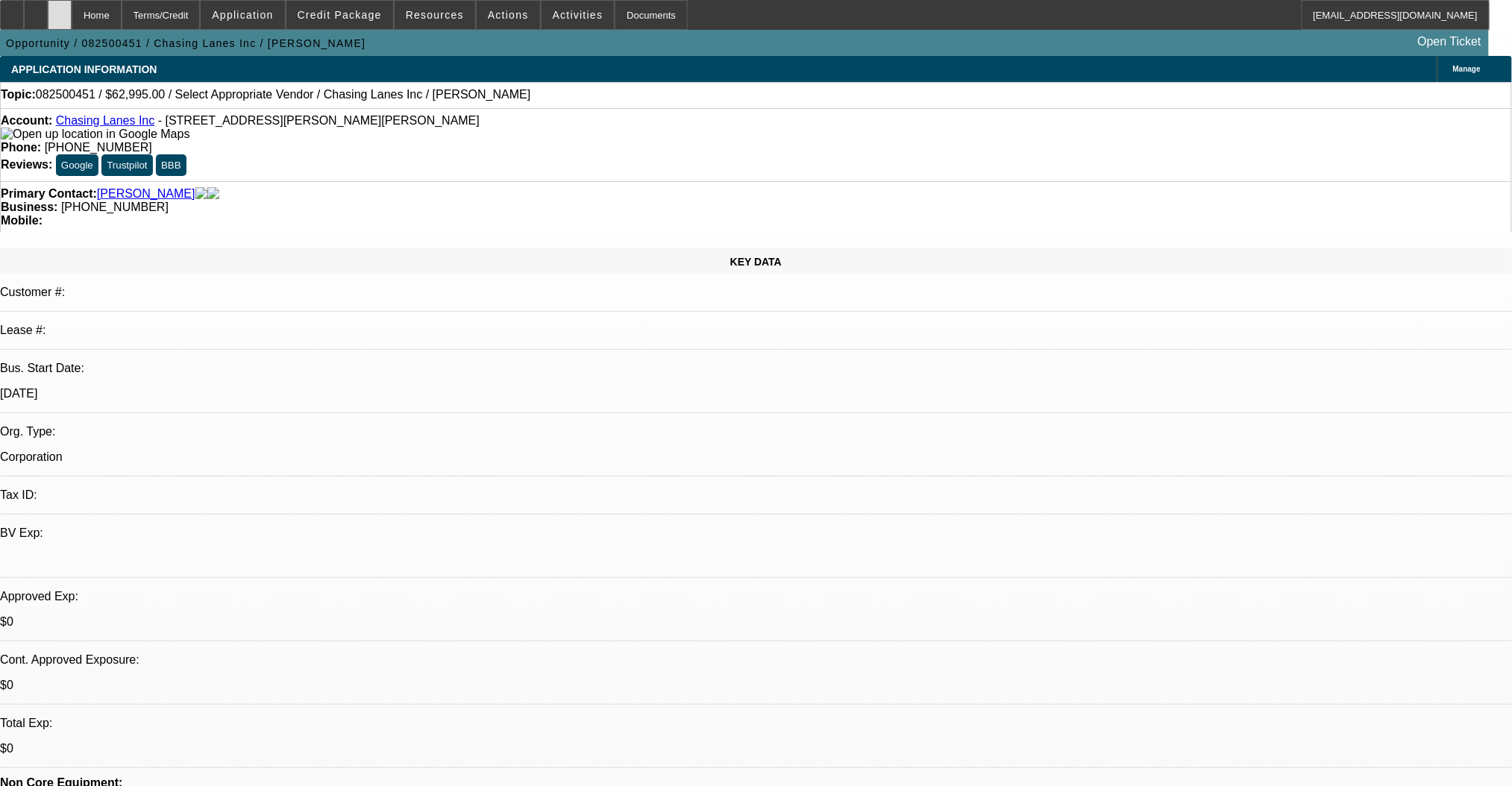
click at [59, 10] on icon at bounding box center [59, 10] width 0 height 0
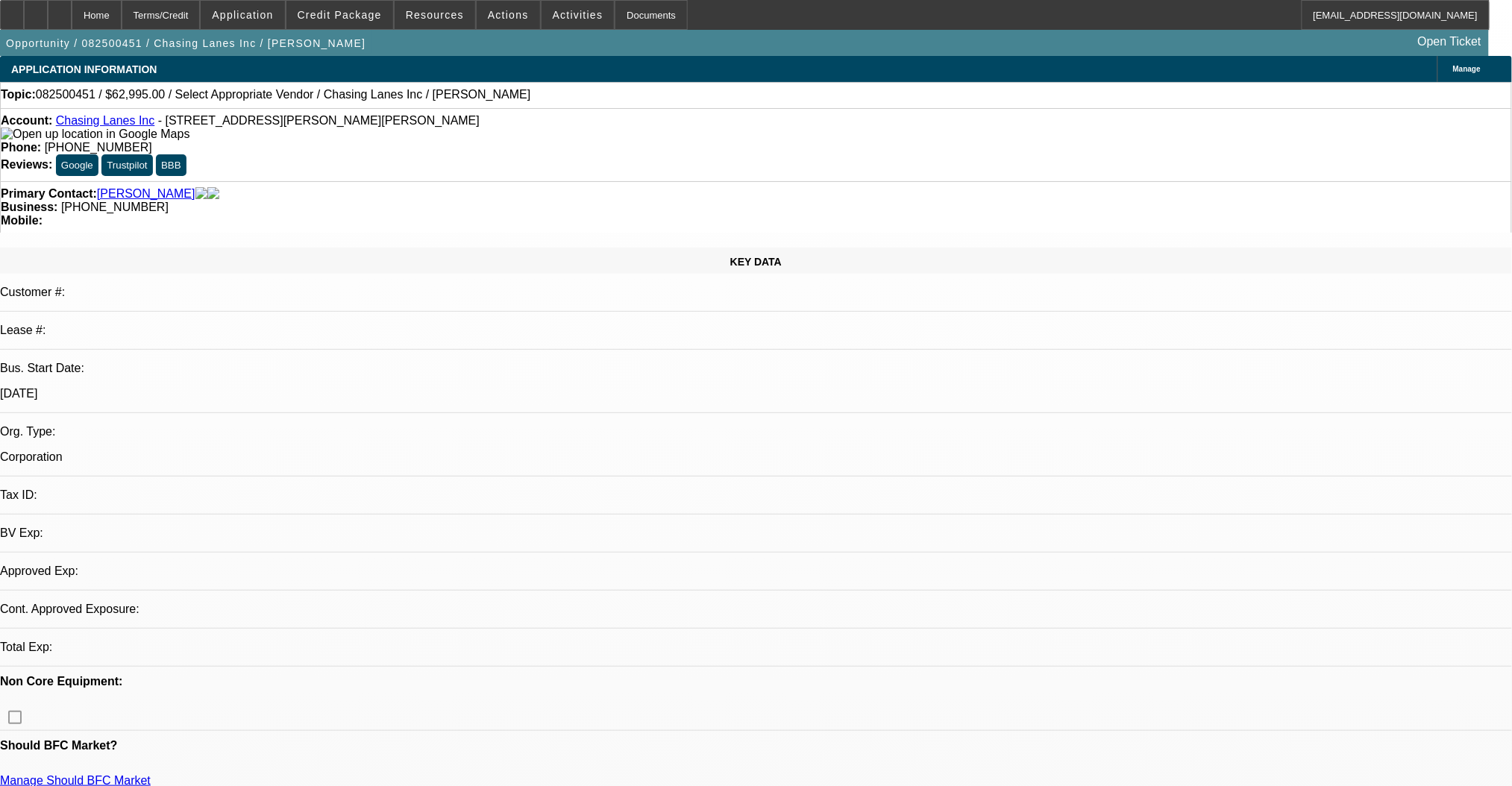
select select "0"
select select "2"
select select "0.1"
select select "4"
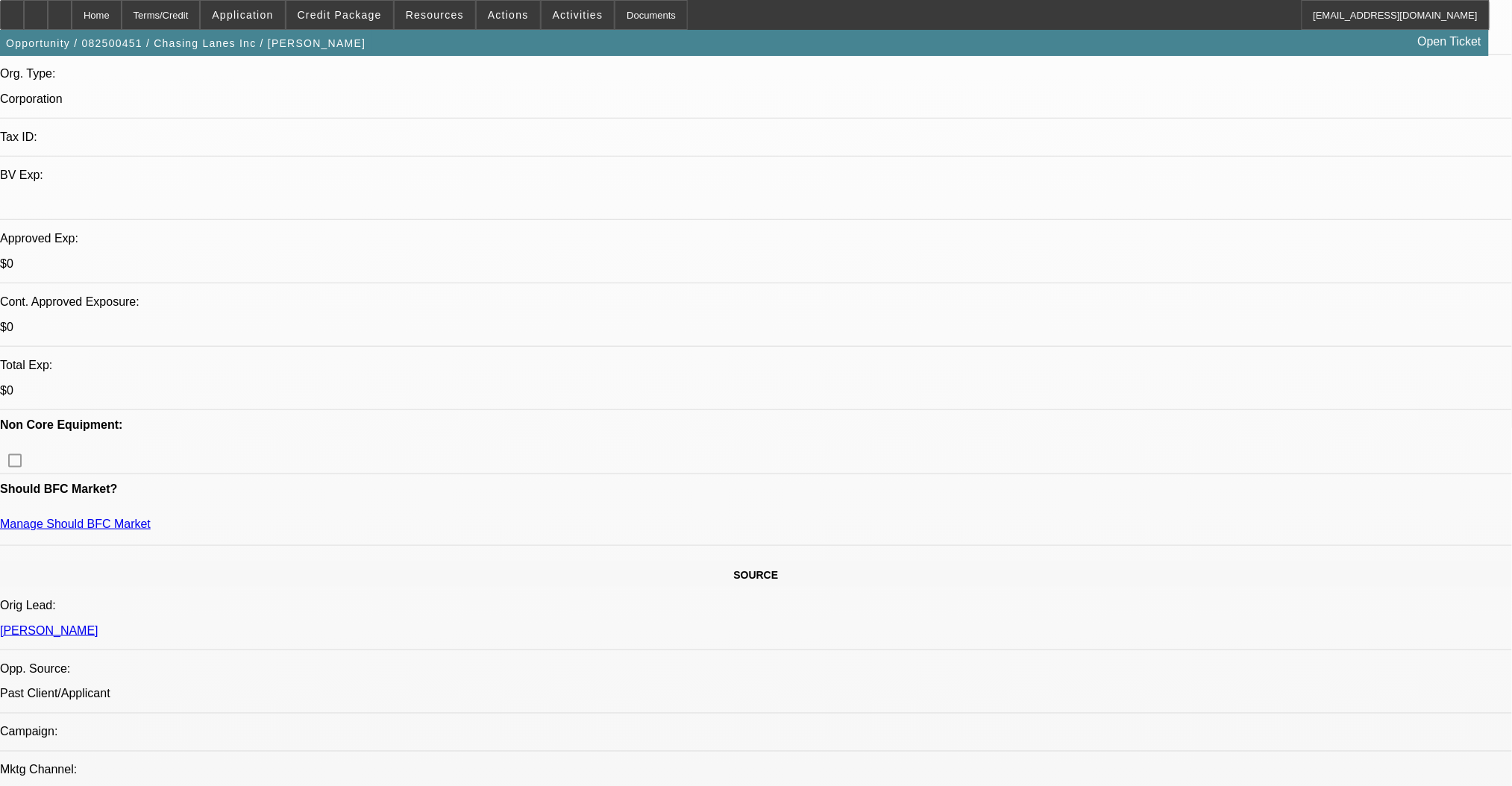
scroll to position [198, 0]
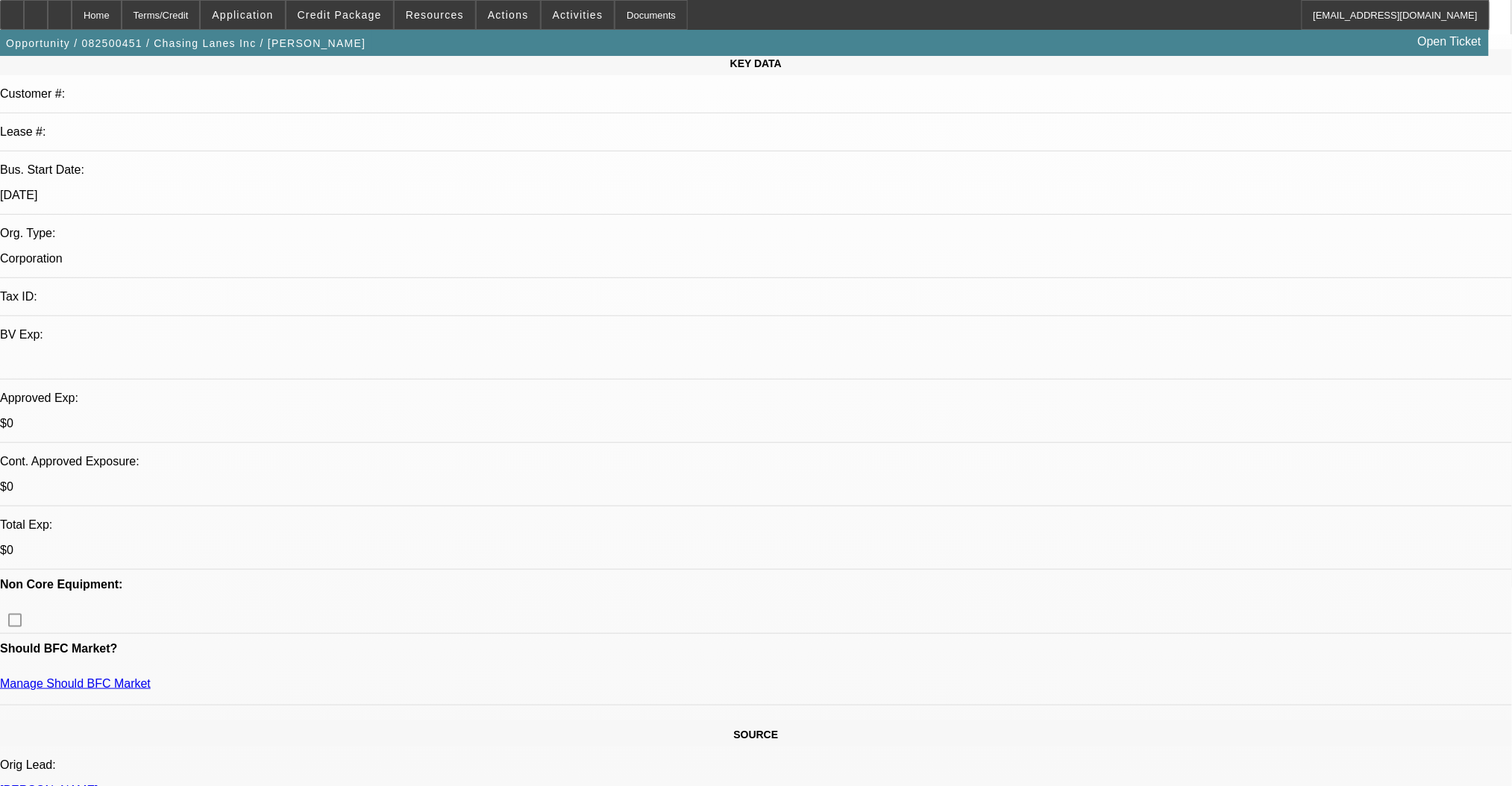
click at [48, 18] on div at bounding box center [35, 15] width 24 height 30
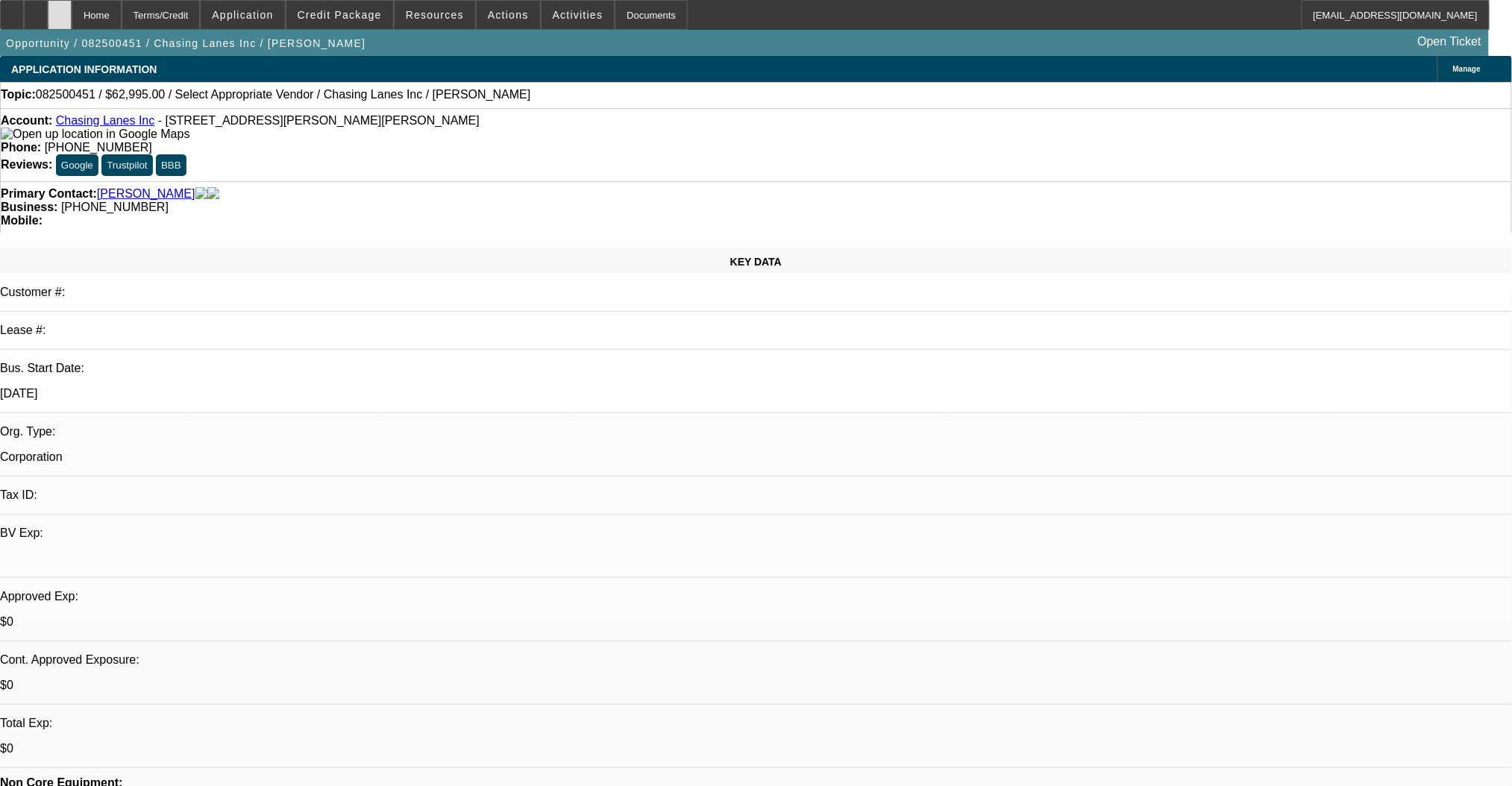
click at [59, 10] on icon at bounding box center [59, 10] width 0 height 0
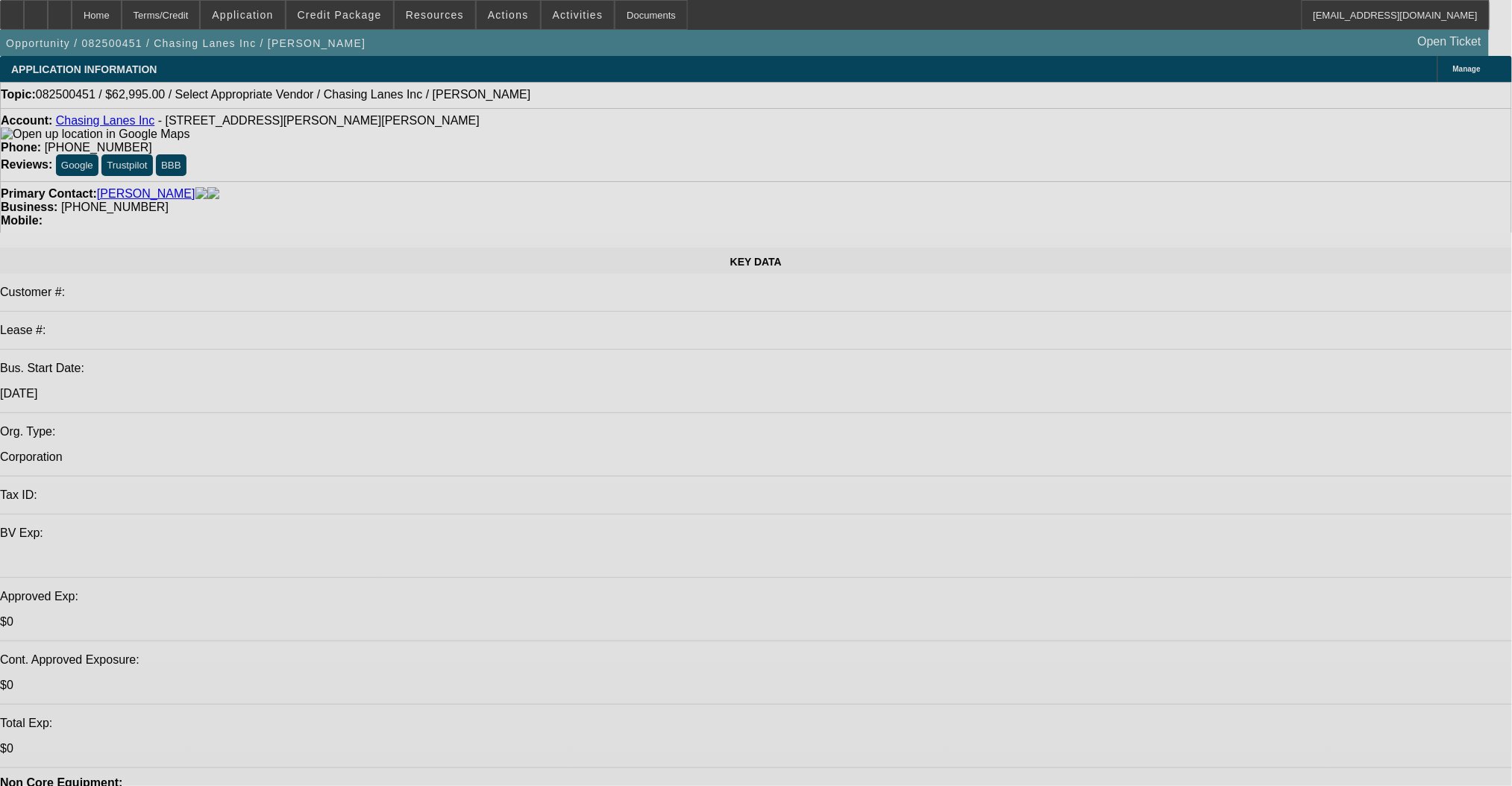
select select "0"
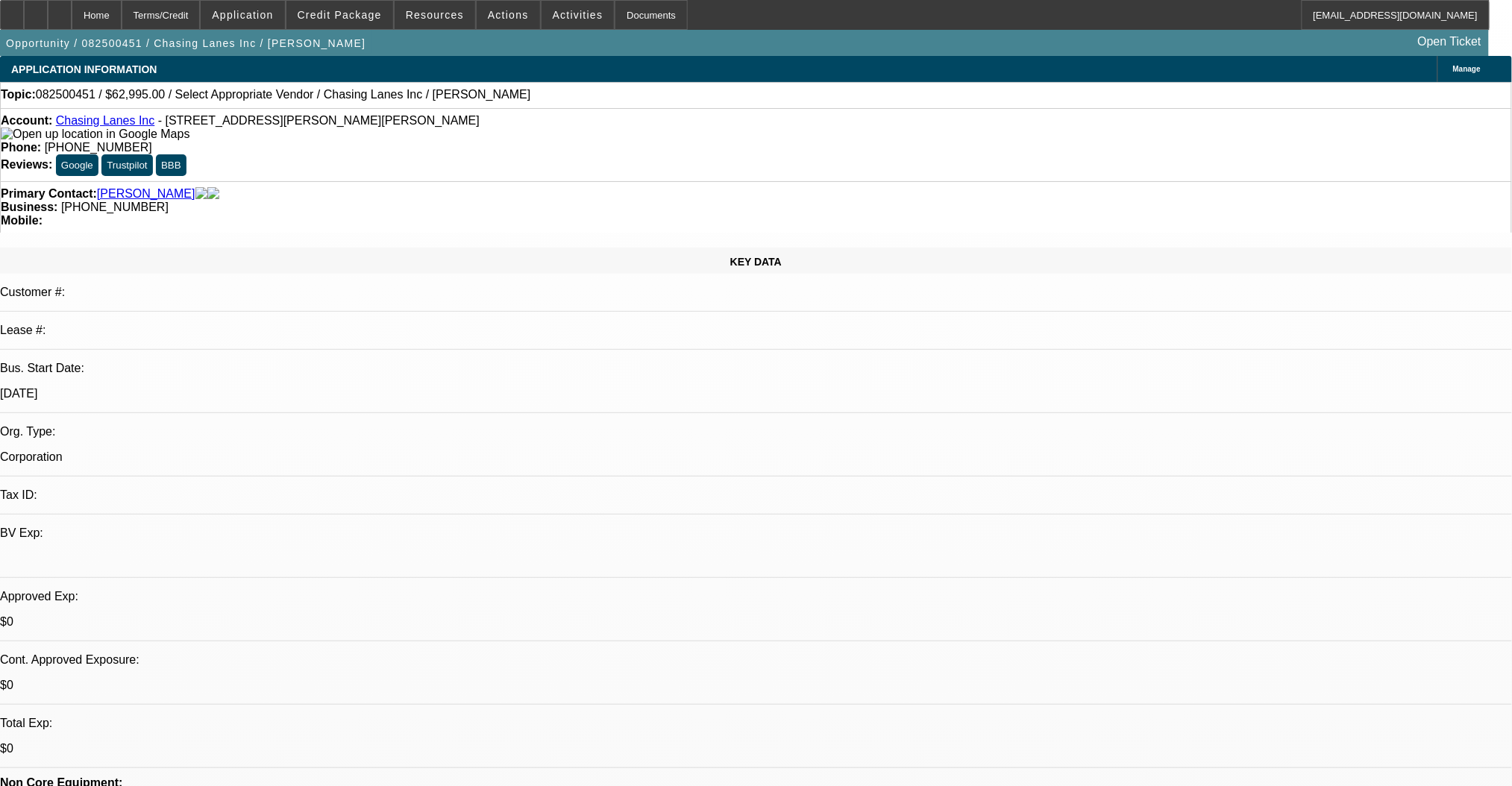
select select "2"
select select "0.1"
select select "4"
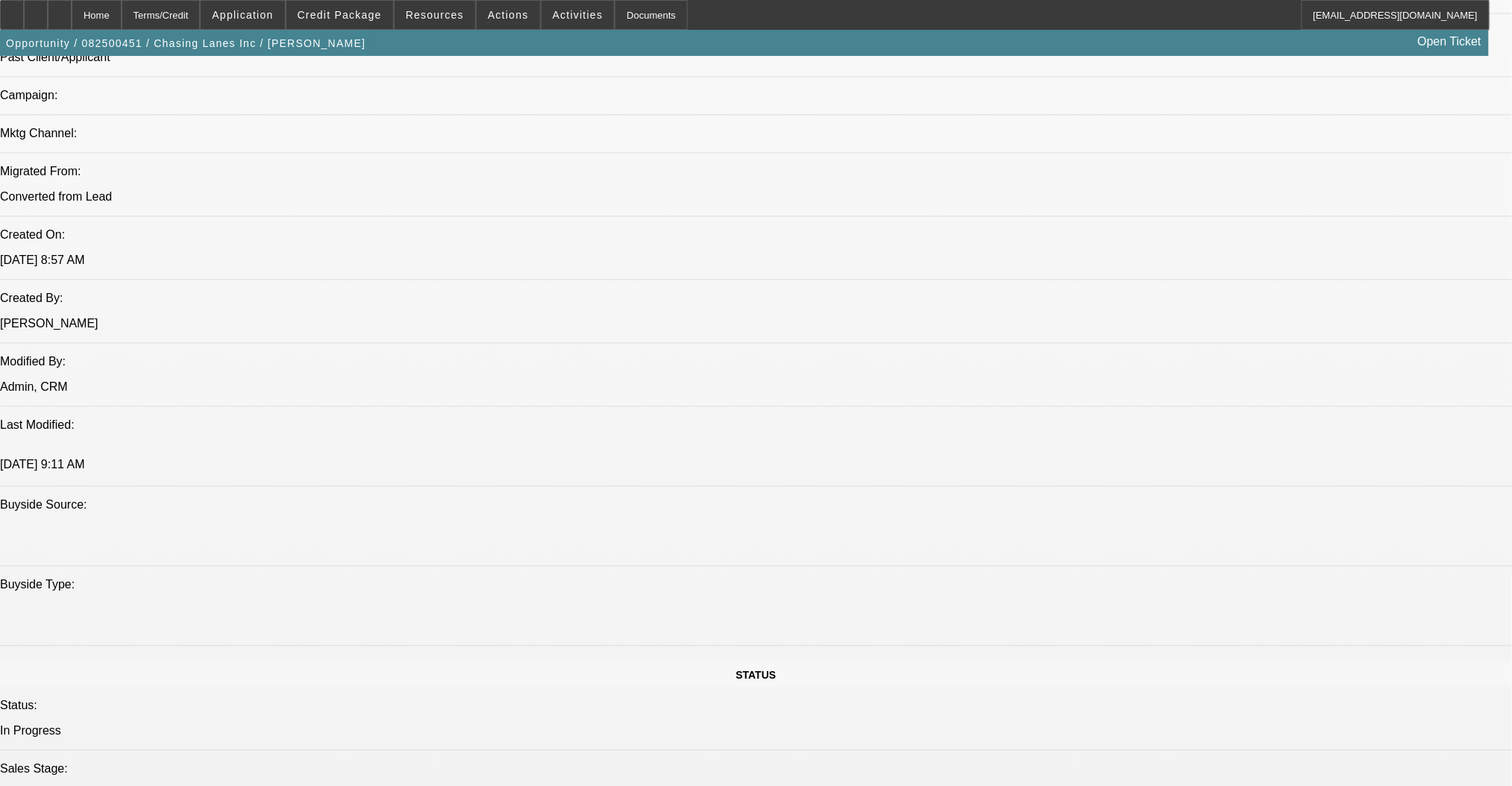
scroll to position [895, 0]
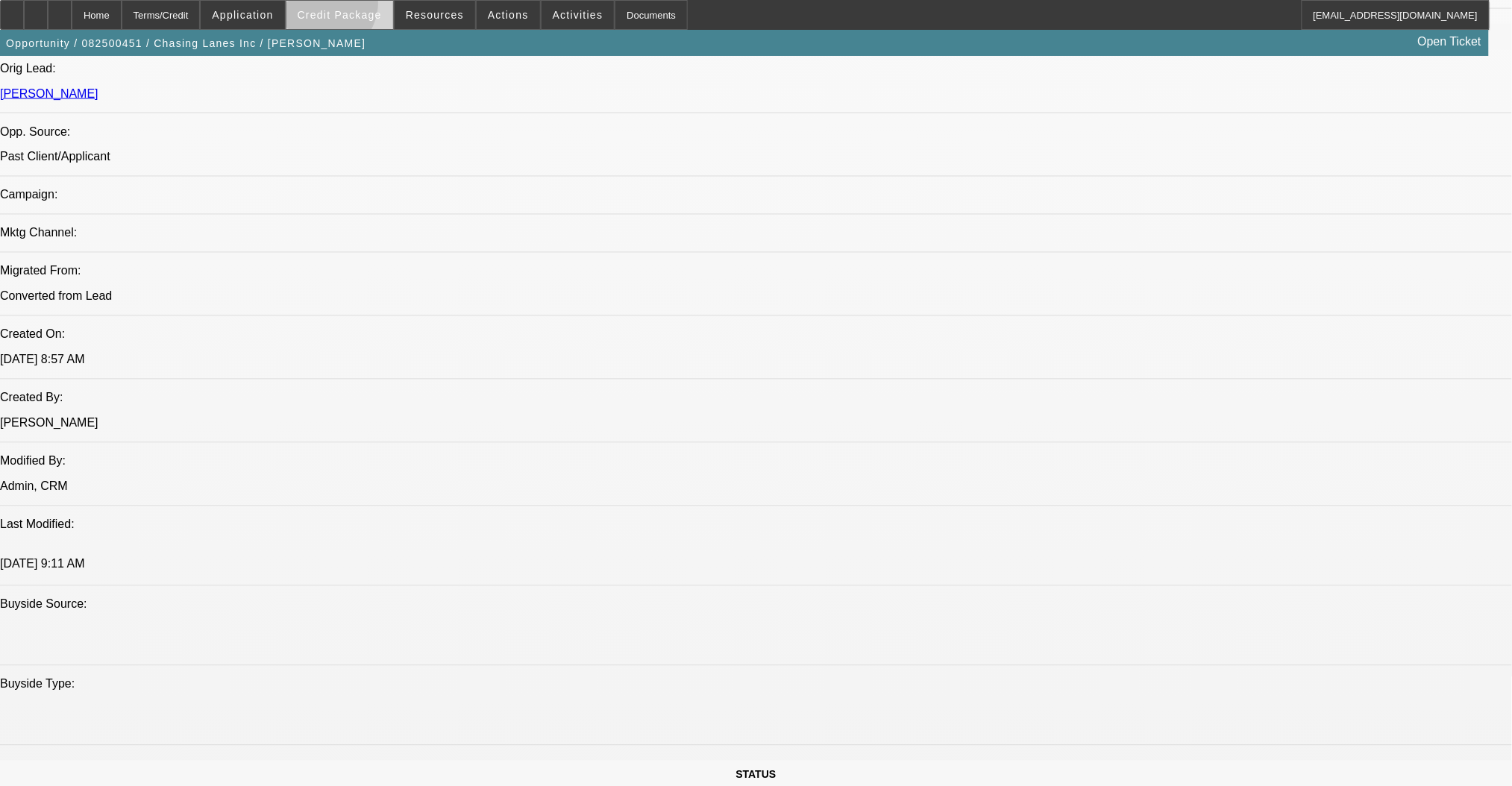
click at [348, 7] on span at bounding box center [340, 15] width 107 height 35
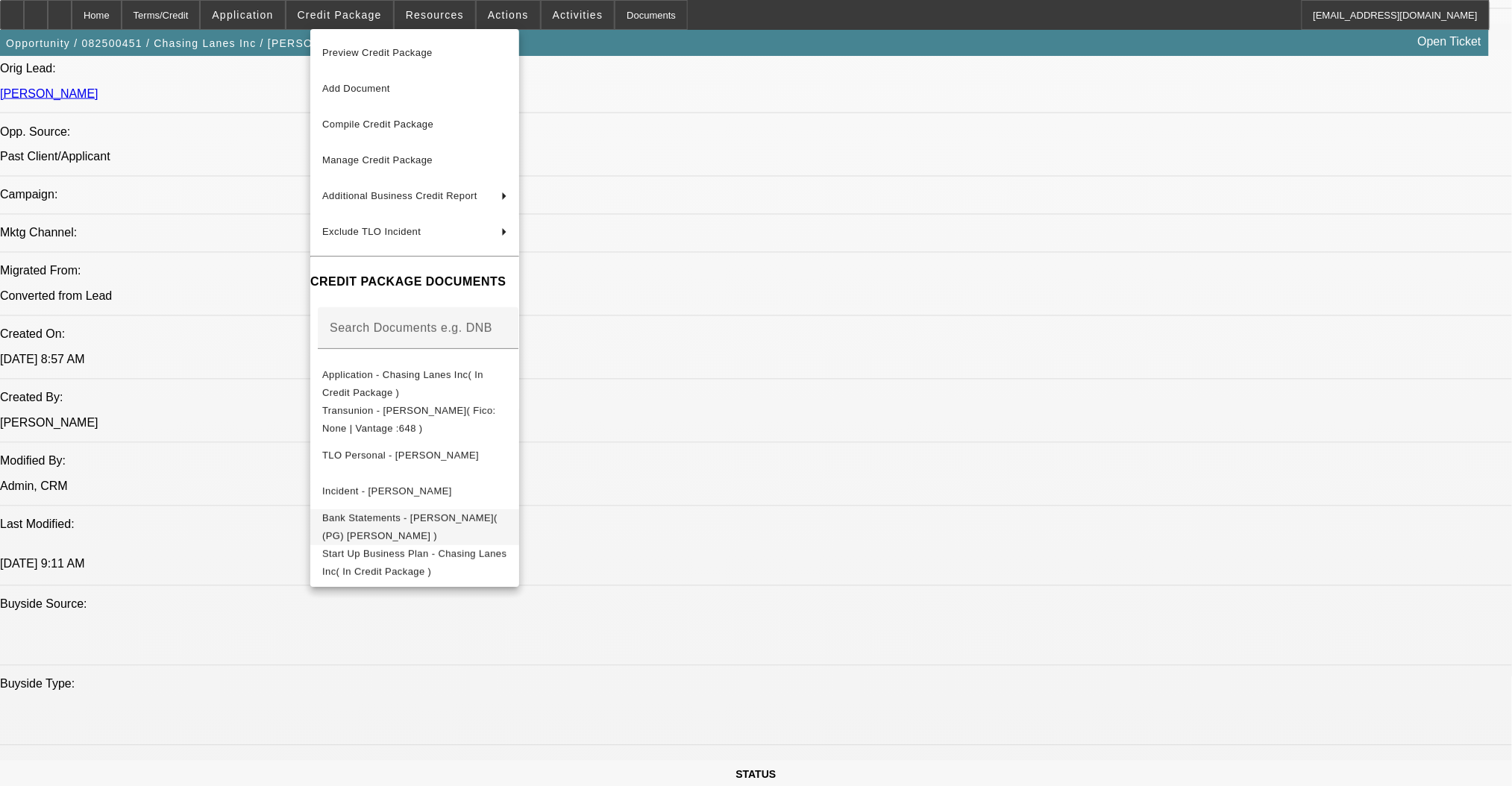
click at [463, 530] on span "Bank Statements - Lee, Christopher( (PG) Christopher Lee )" at bounding box center [414, 527] width 185 height 35
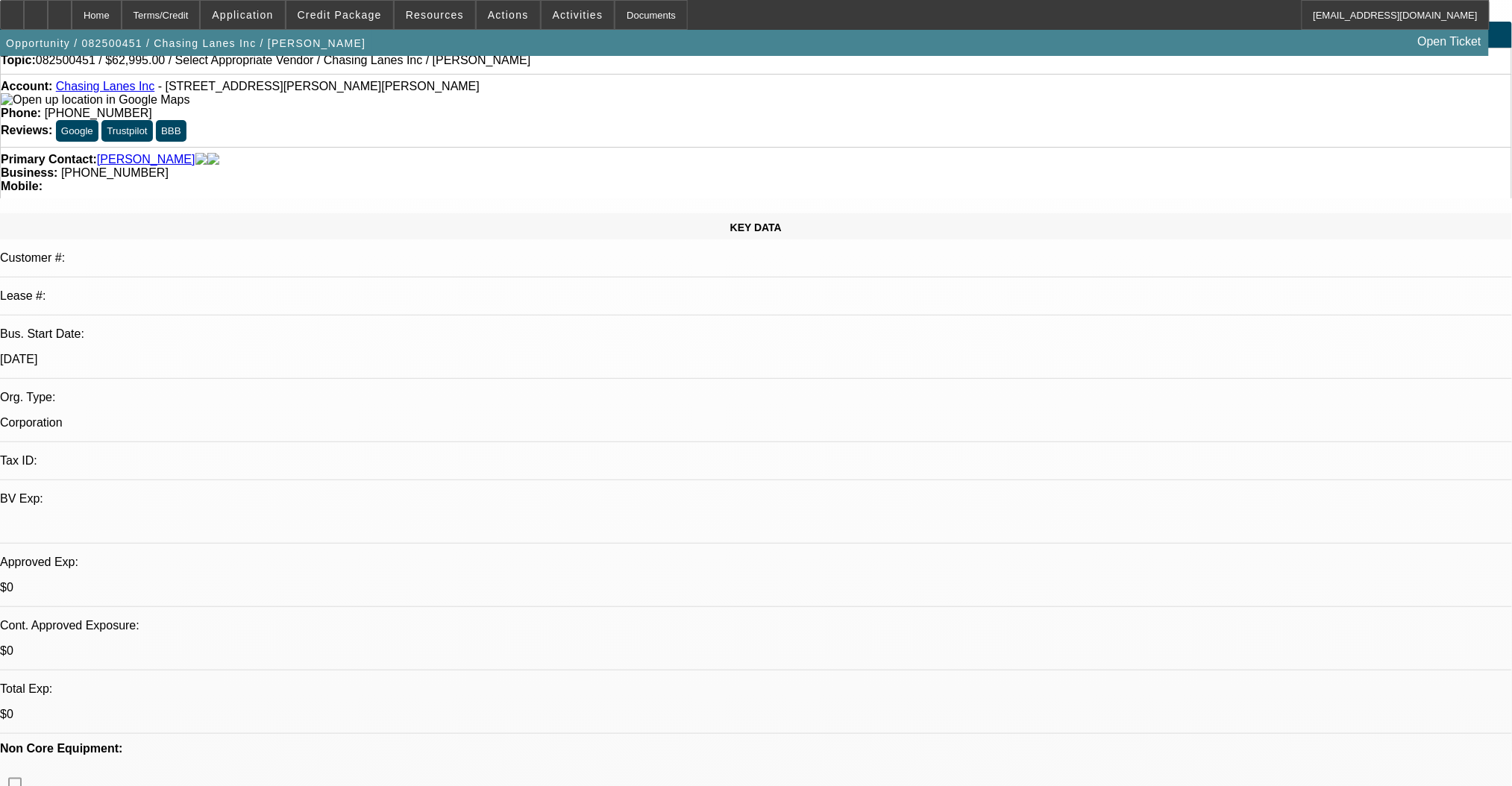
scroll to position [0, 0]
